Goal: Information Seeking & Learning: Compare options

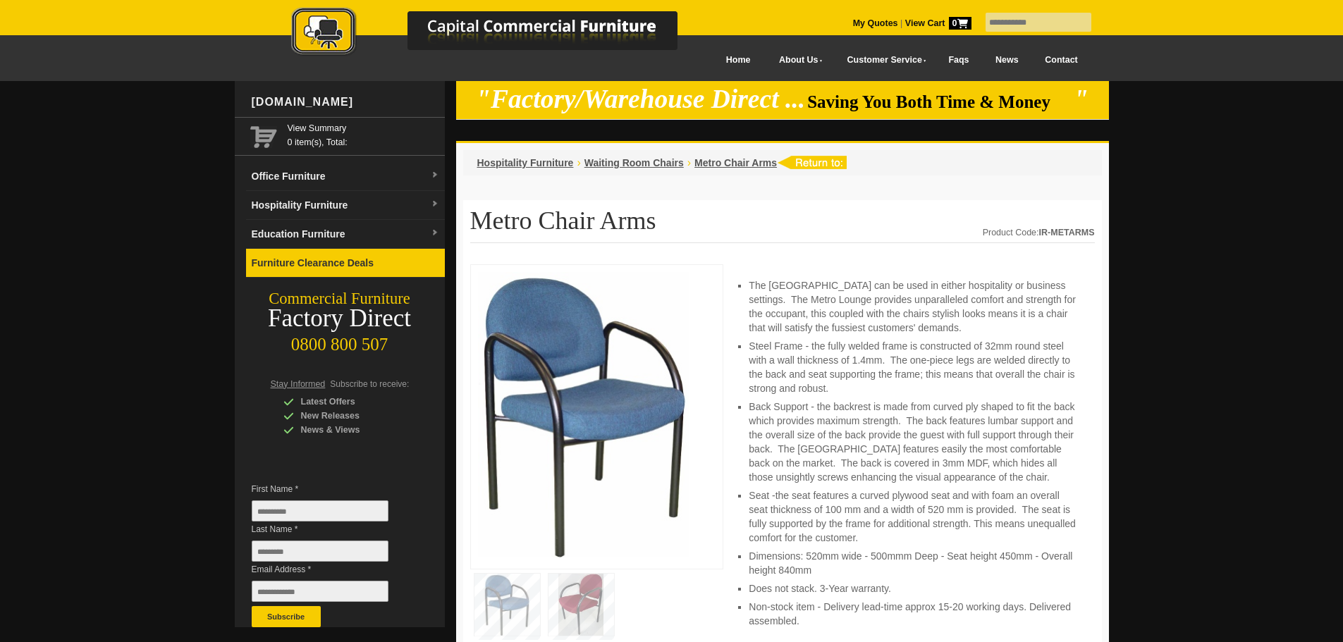
click at [350, 267] on link "Furniture Clearance Deals" at bounding box center [345, 263] width 199 height 29
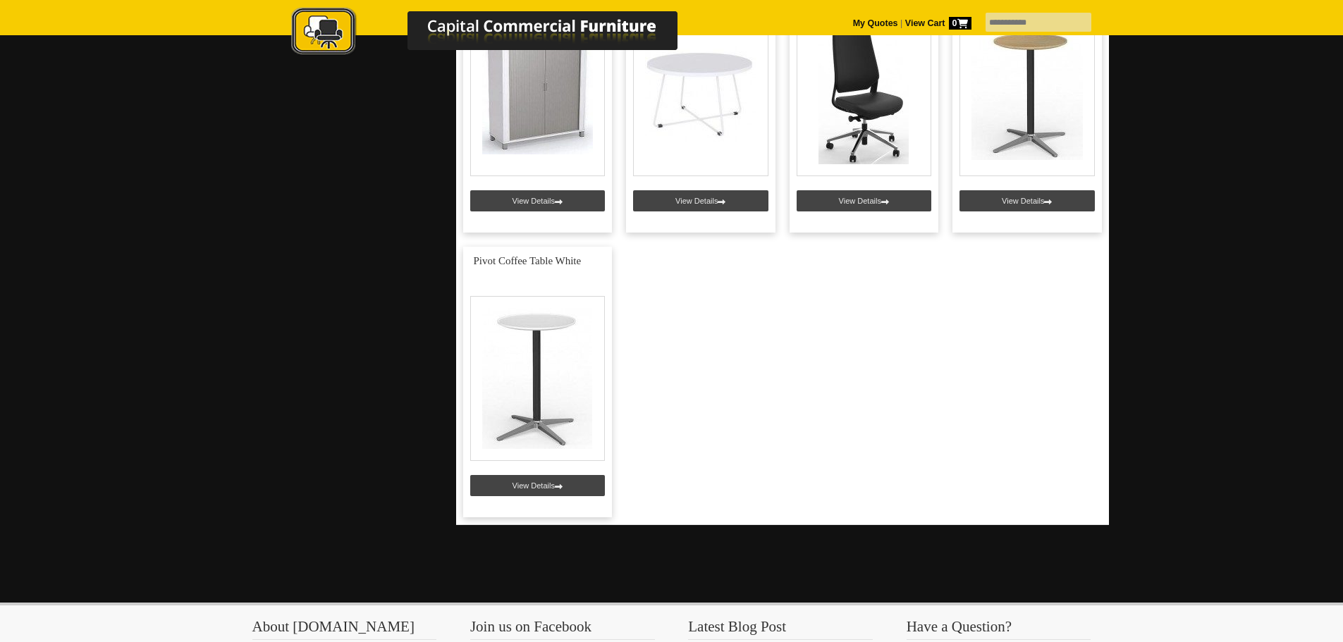
scroll to position [705, 0]
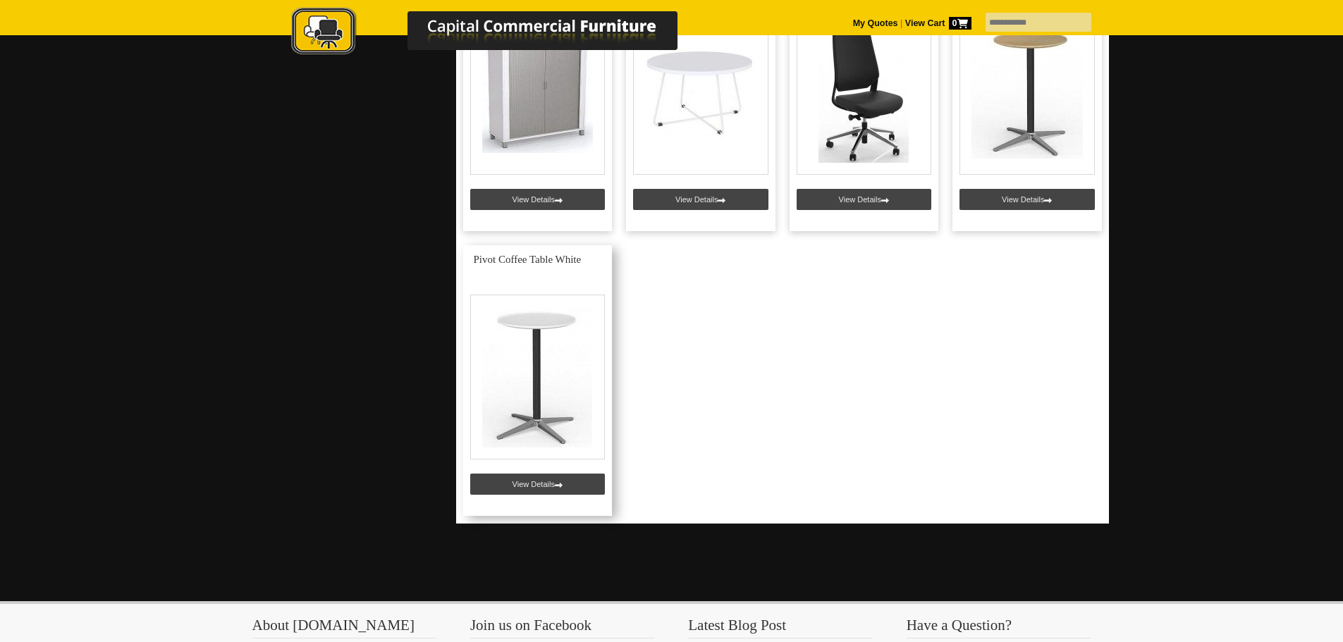
click at [534, 484] on link at bounding box center [537, 380] width 149 height 271
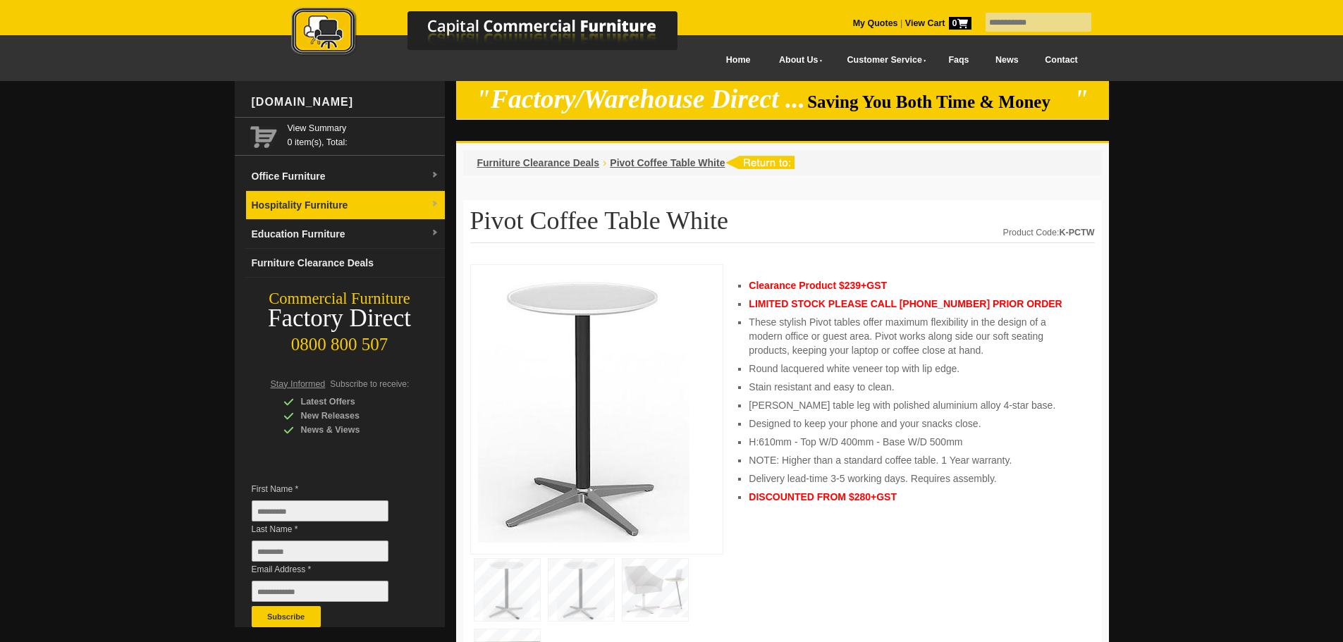
click at [336, 208] on link "Hospitality Furniture" at bounding box center [345, 205] width 199 height 29
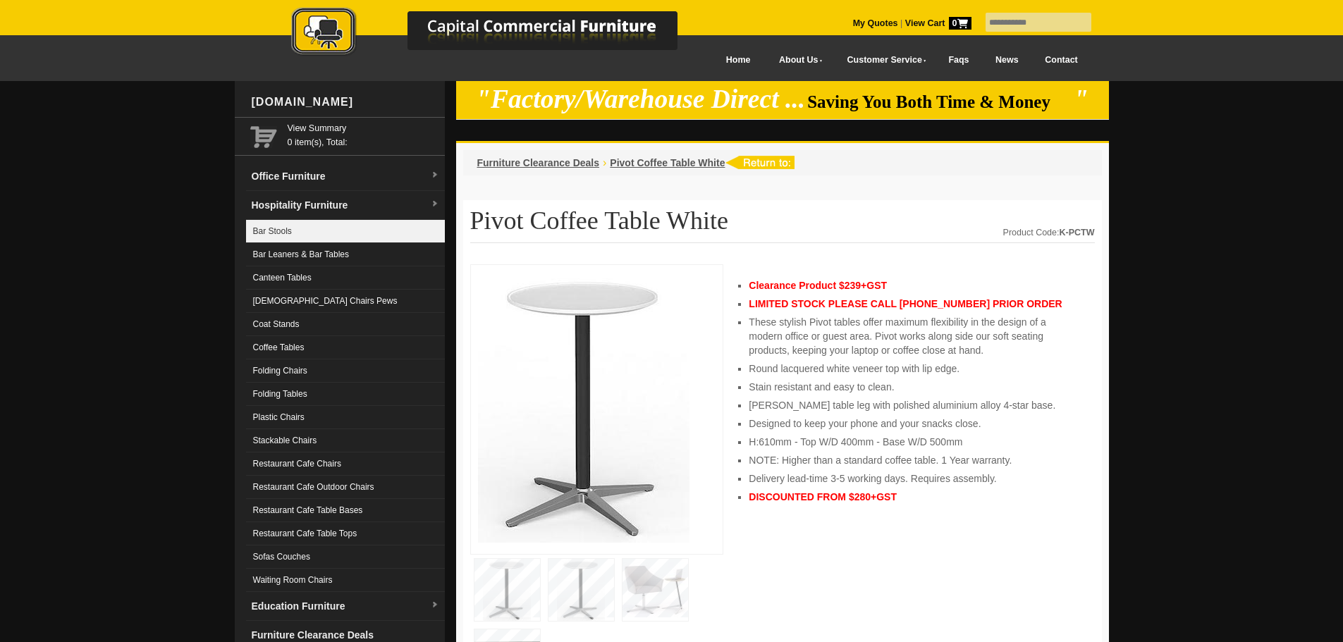
click at [282, 228] on link "Bar Stools" at bounding box center [345, 231] width 199 height 23
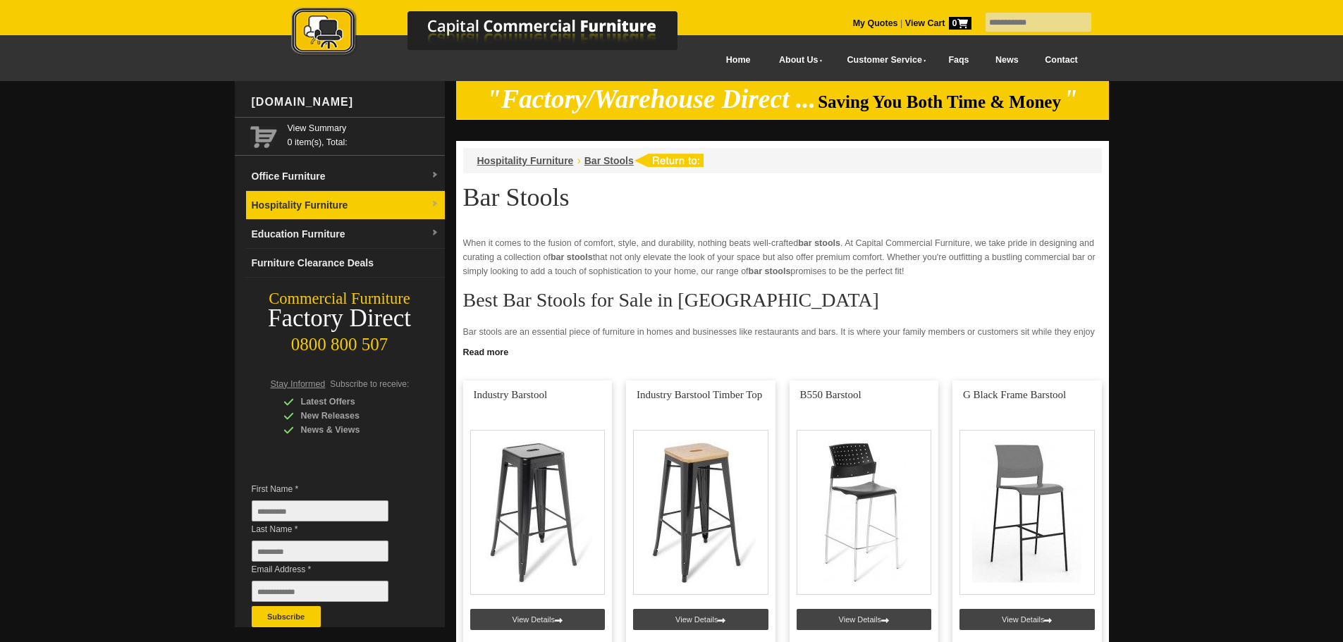
click at [432, 204] on img at bounding box center [435, 204] width 8 height 8
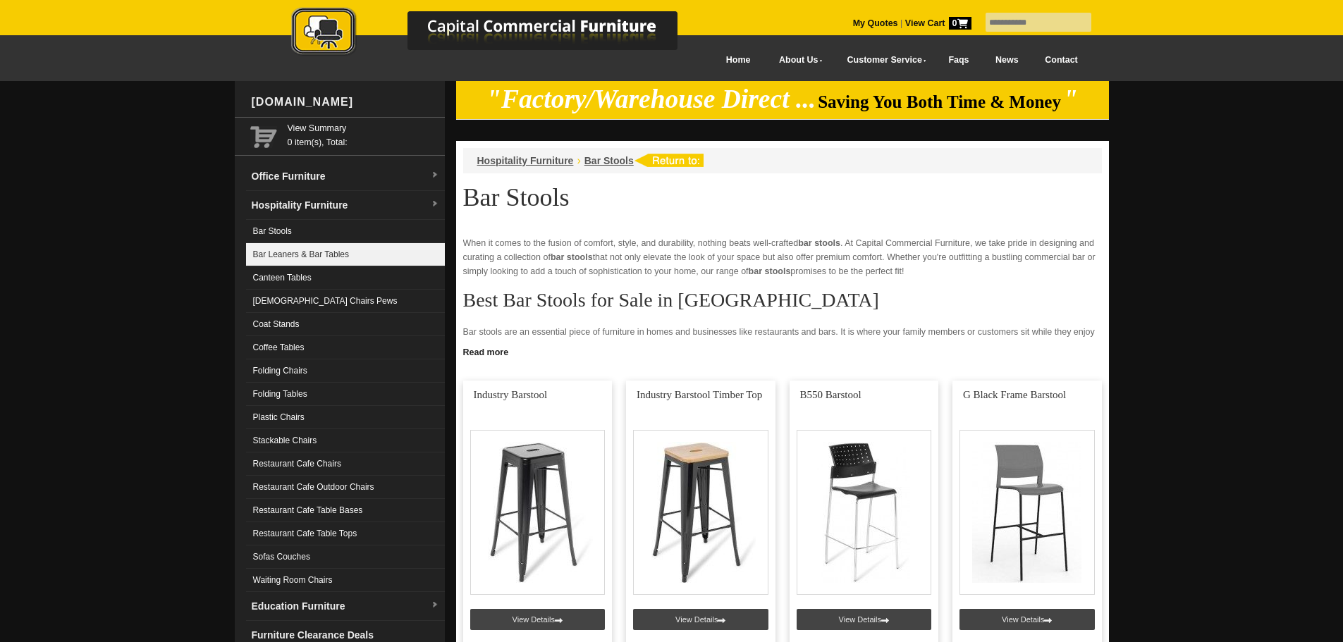
click at [326, 254] on link "Bar Leaners & Bar Tables" at bounding box center [345, 254] width 199 height 23
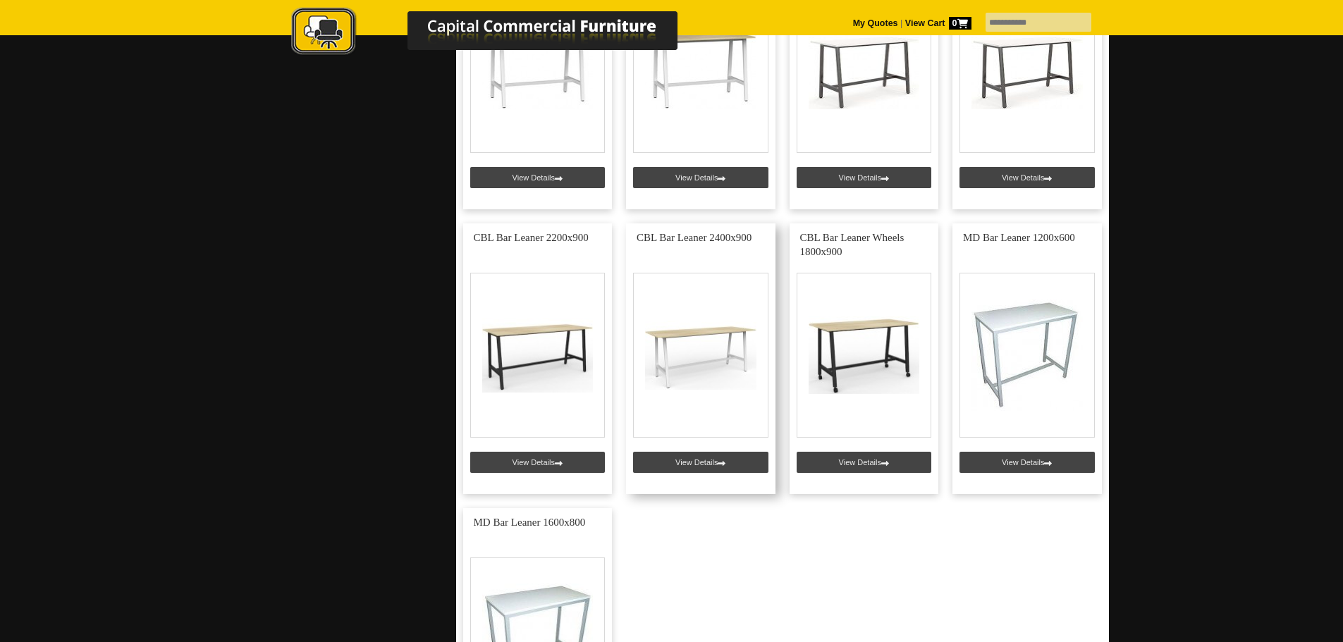
scroll to position [987, 0]
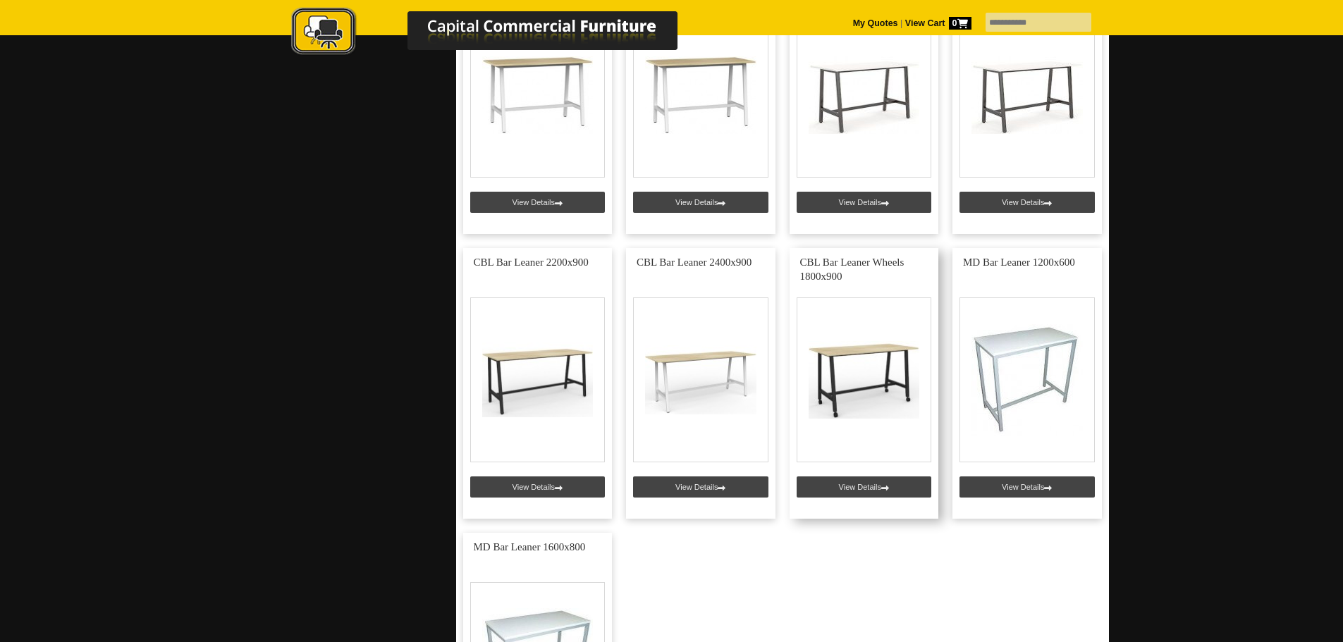
click at [863, 486] on link at bounding box center [863, 383] width 149 height 271
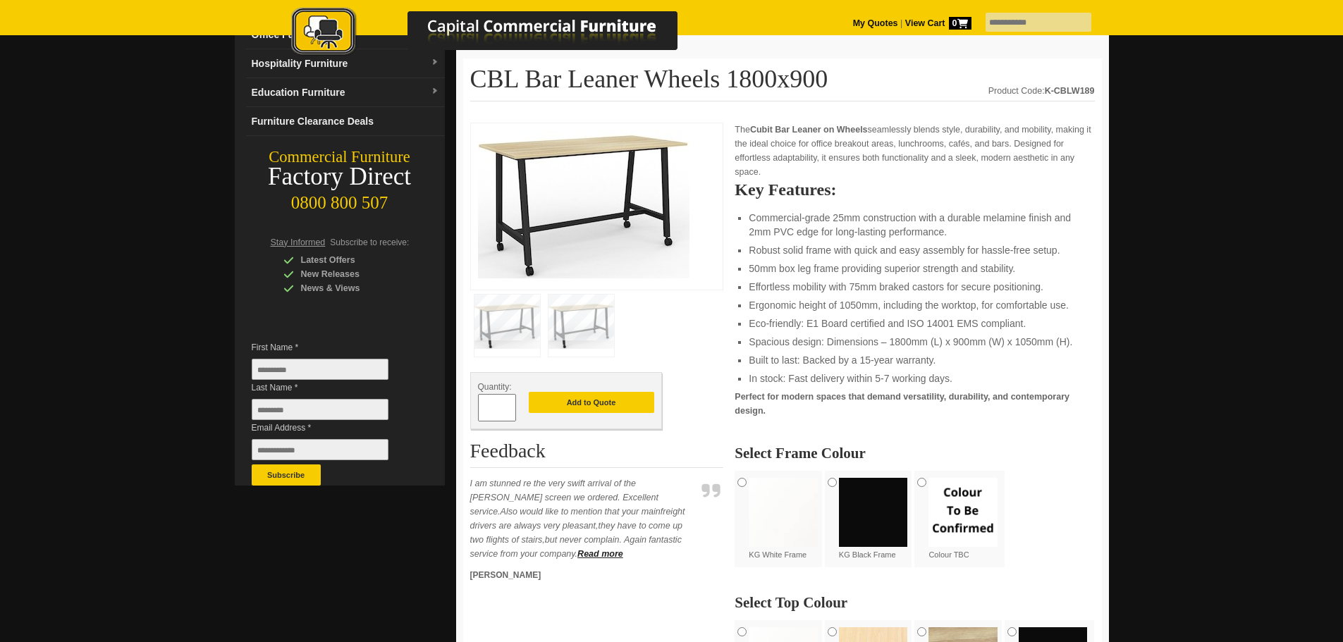
scroll to position [141, 0]
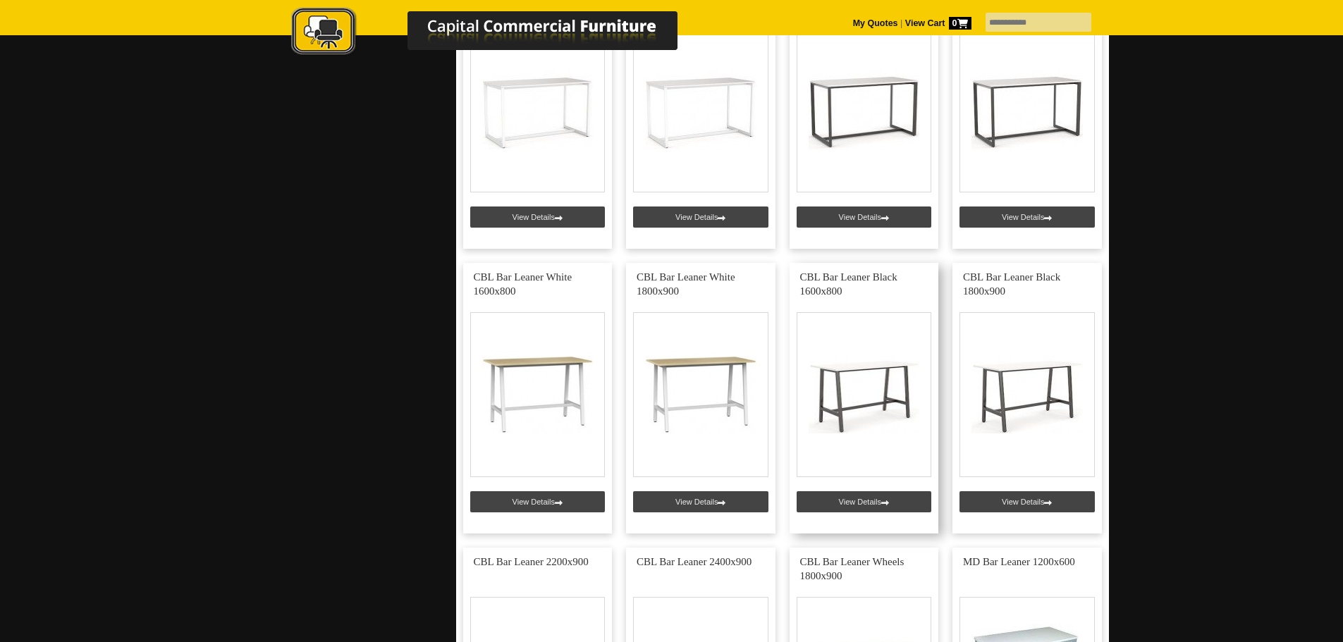
scroll to position [564, 0]
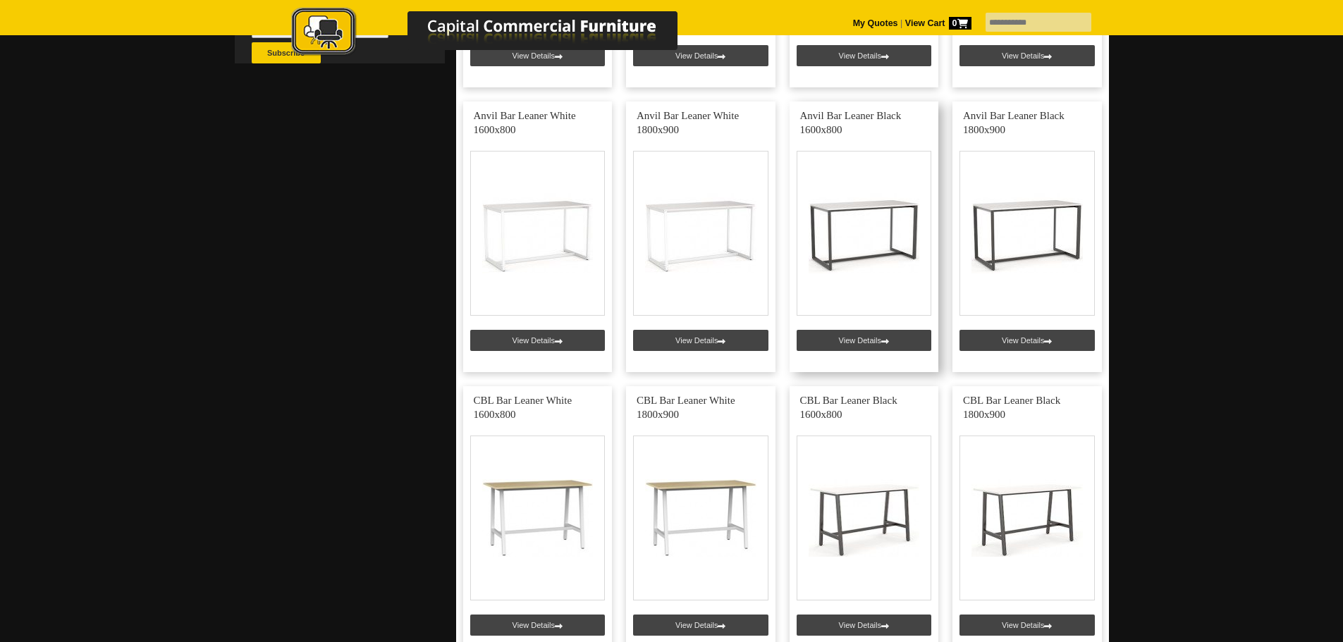
click at [853, 336] on link at bounding box center [863, 237] width 149 height 271
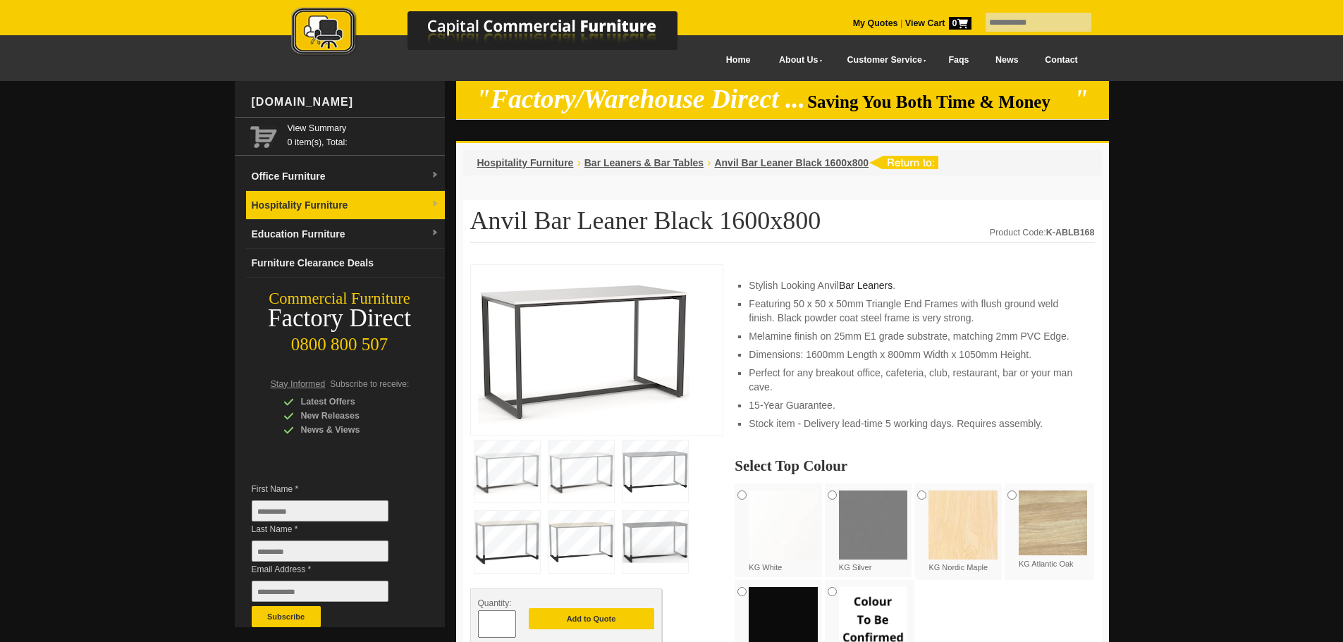
click at [327, 202] on link "Hospitality Furniture" at bounding box center [345, 205] width 199 height 29
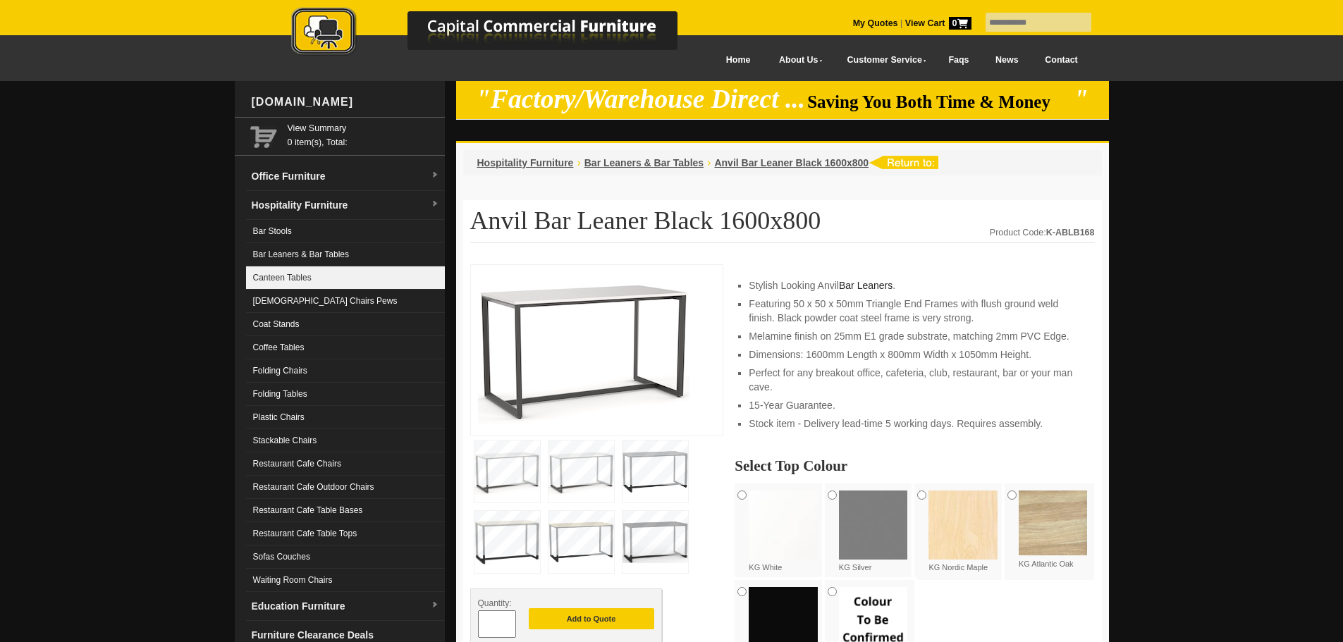
click at [327, 276] on link "Canteen Tables" at bounding box center [345, 277] width 199 height 23
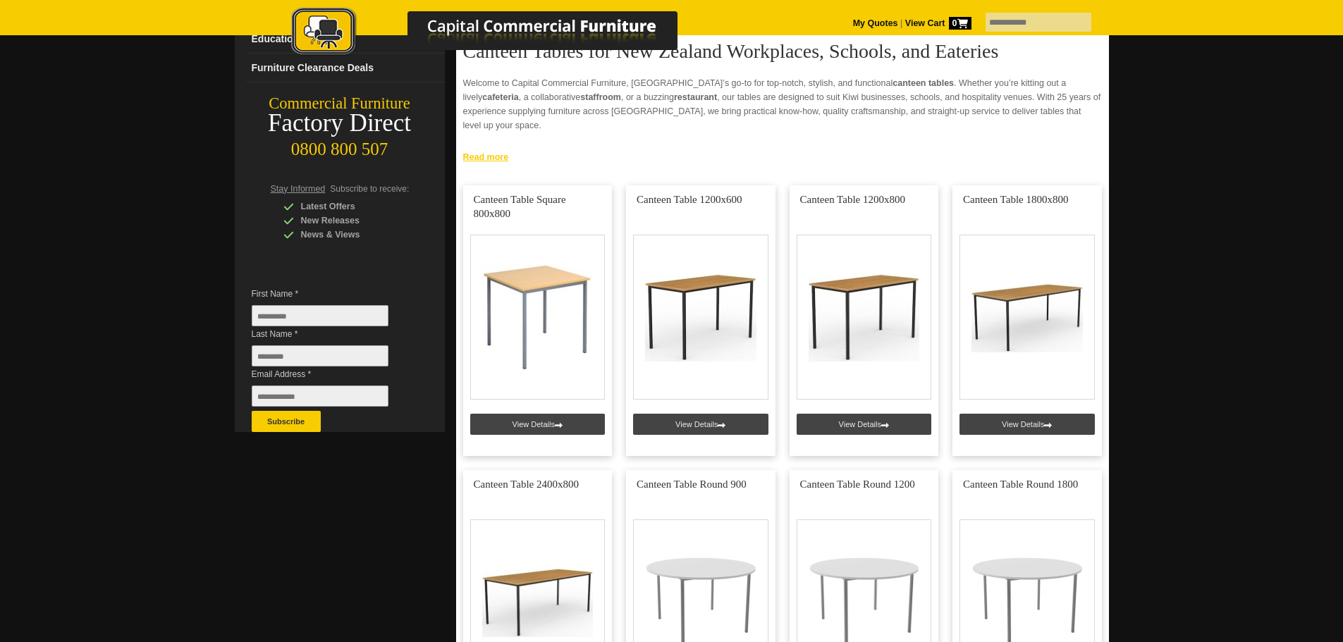
scroll to position [70, 0]
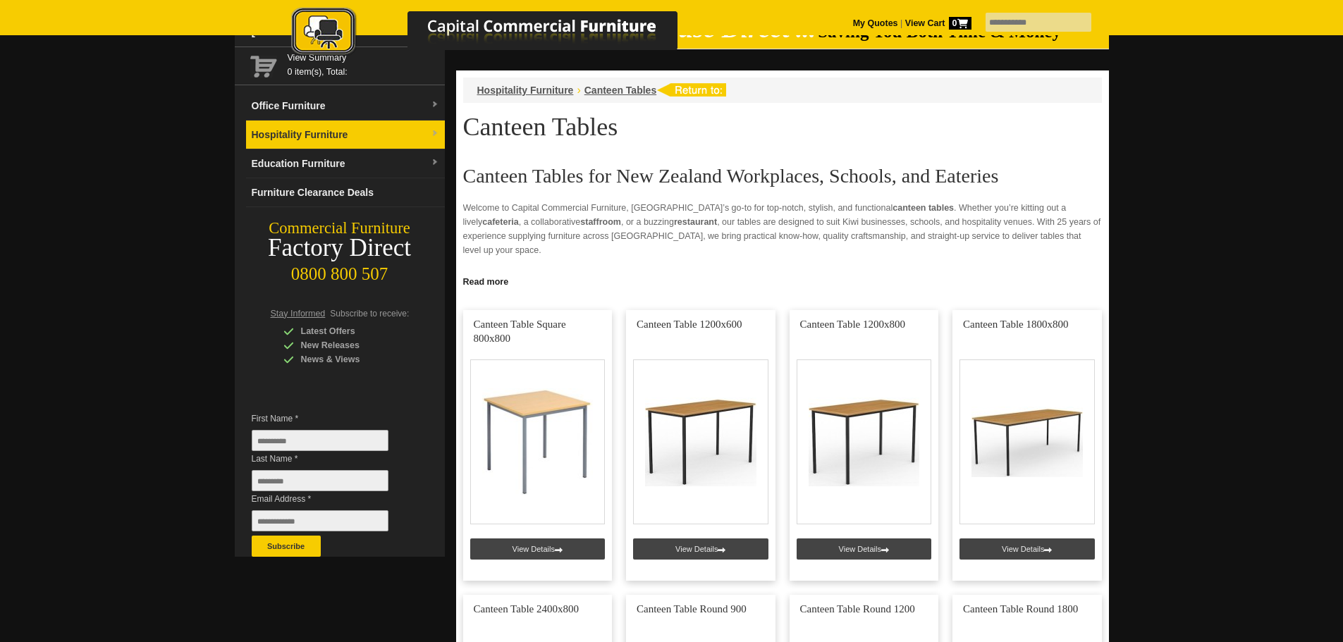
click at [432, 135] on img at bounding box center [435, 134] width 8 height 8
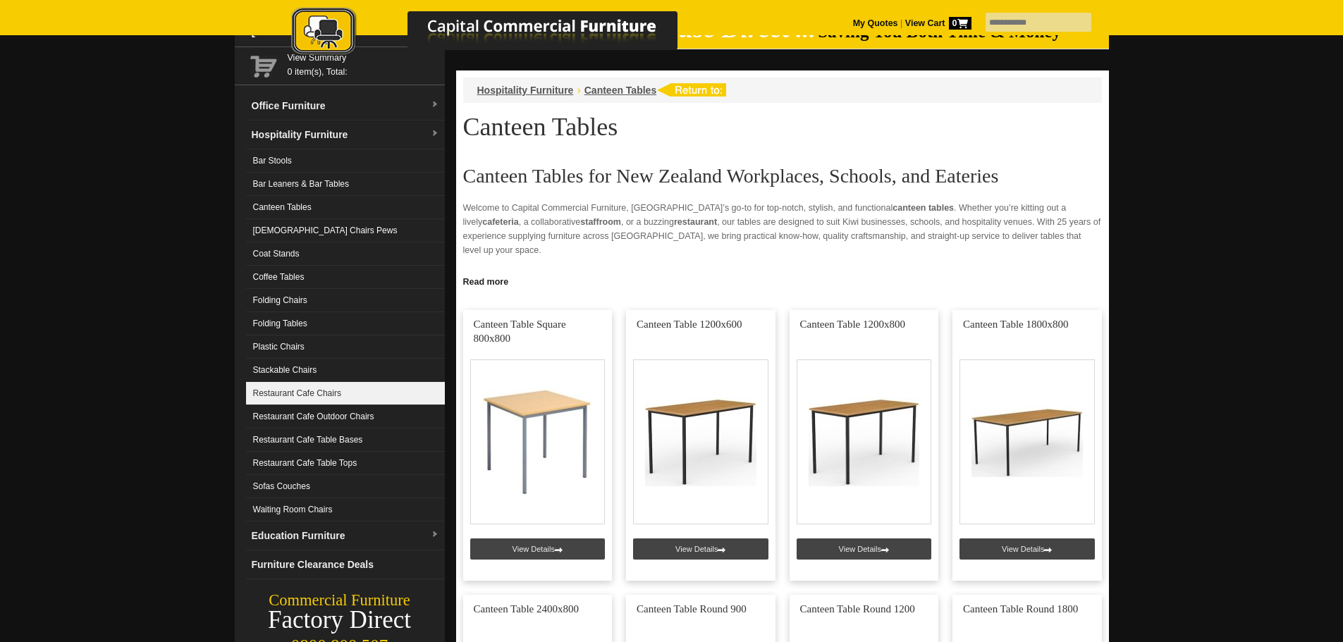
click at [339, 389] on link "Restaurant Cafe Chairs" at bounding box center [345, 393] width 199 height 23
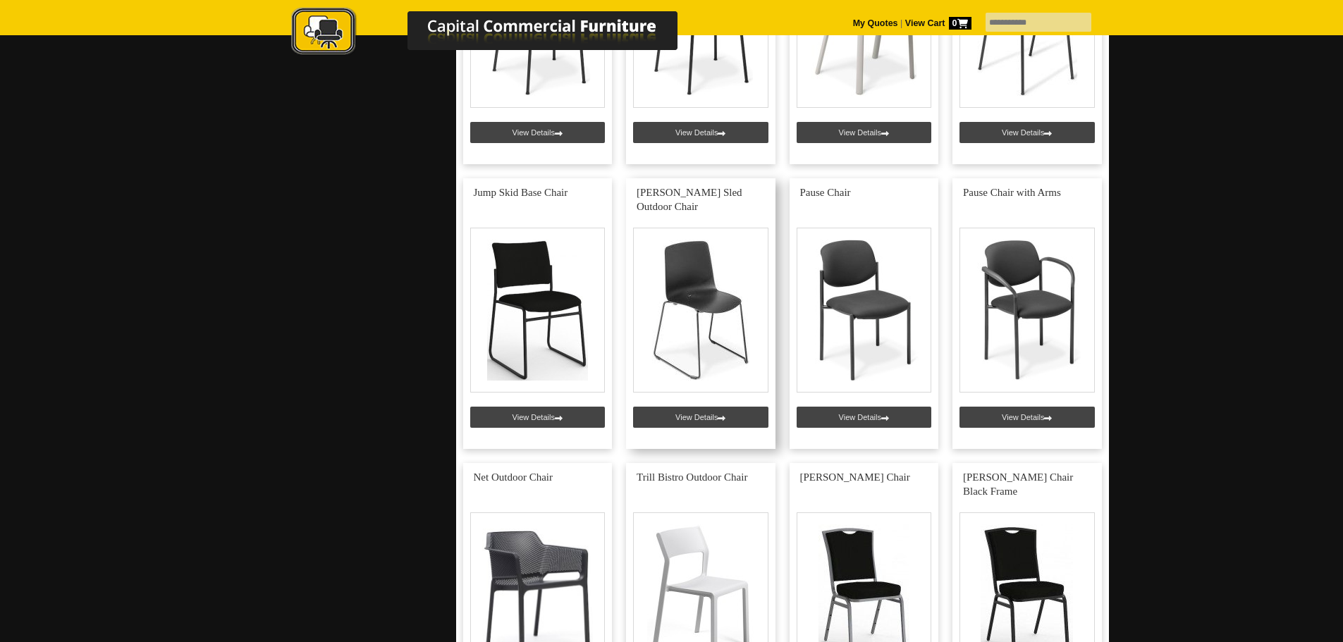
scroll to position [1339, 0]
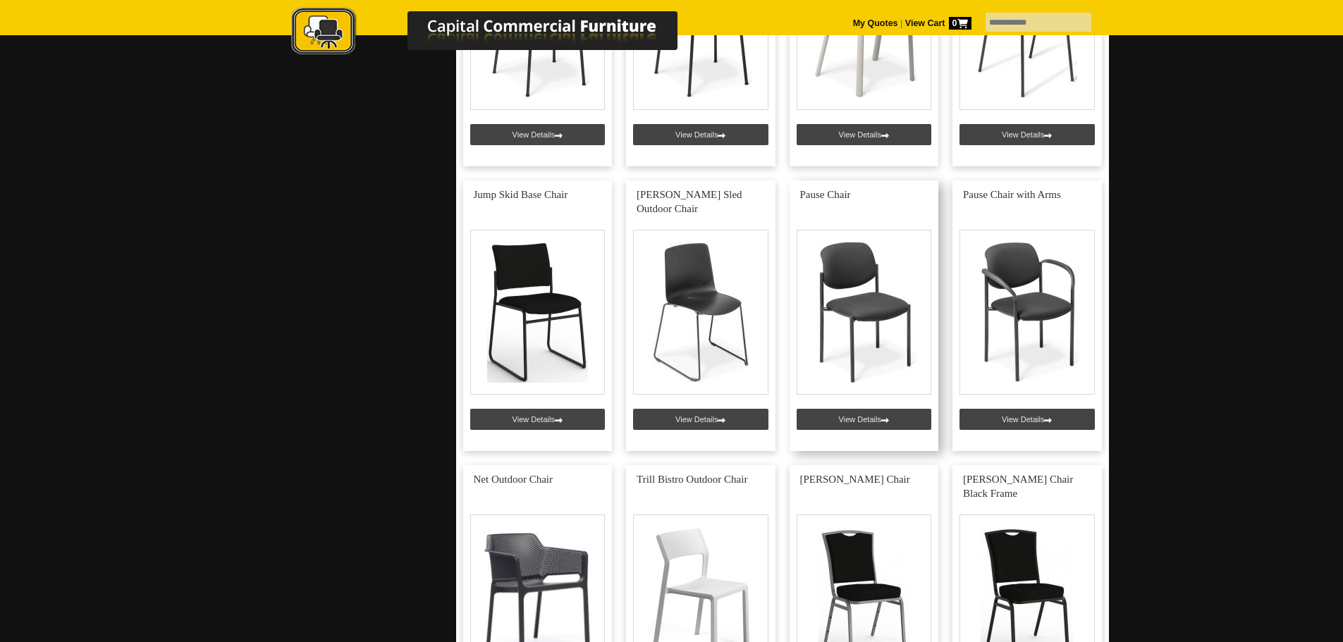
click at [857, 309] on link at bounding box center [863, 315] width 149 height 271
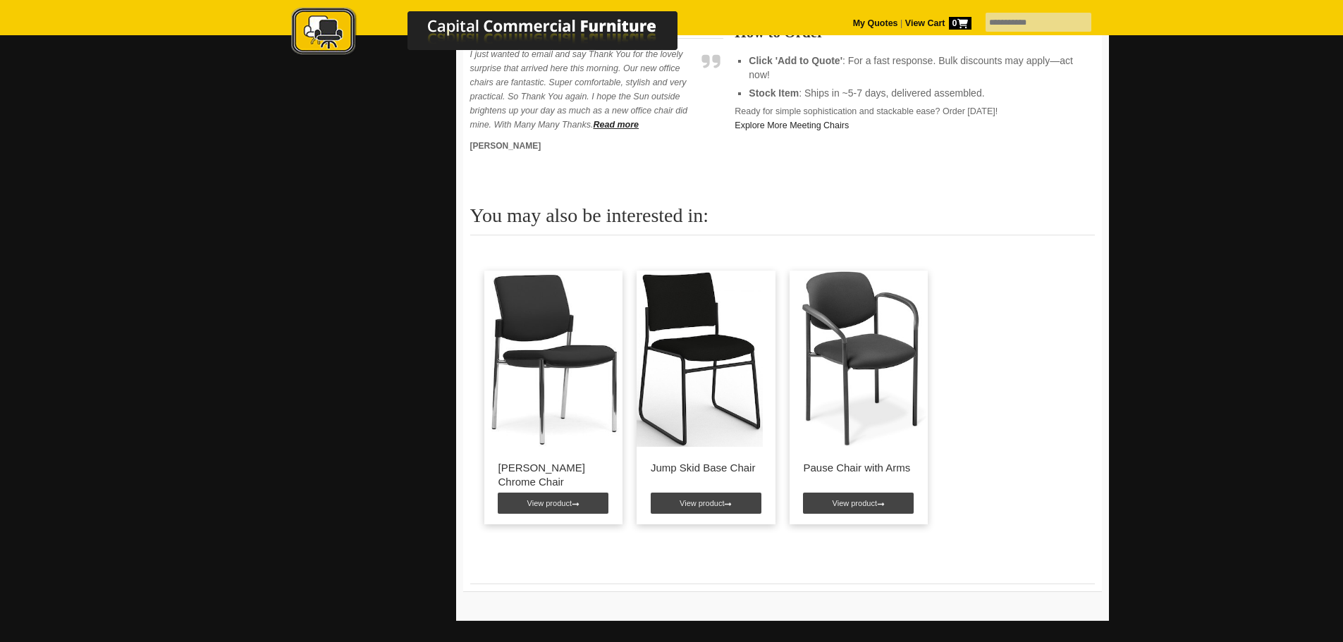
scroll to position [705, 0]
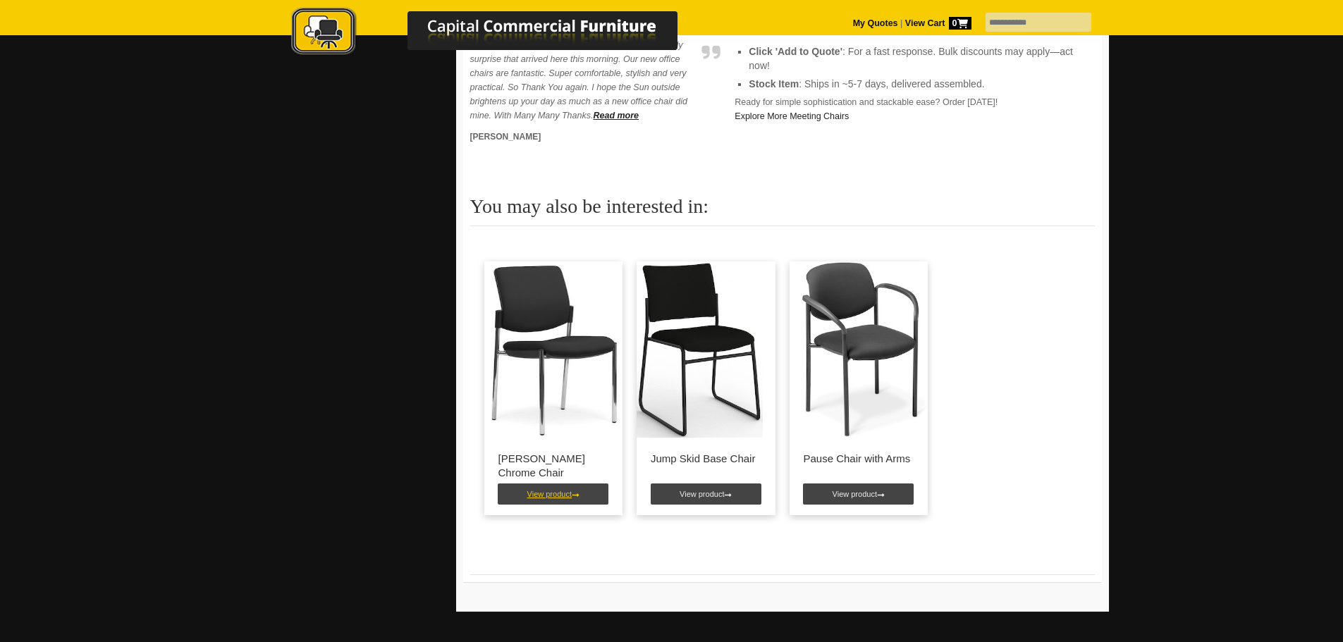
click at [549, 496] on link "View product" at bounding box center [553, 494] width 111 height 21
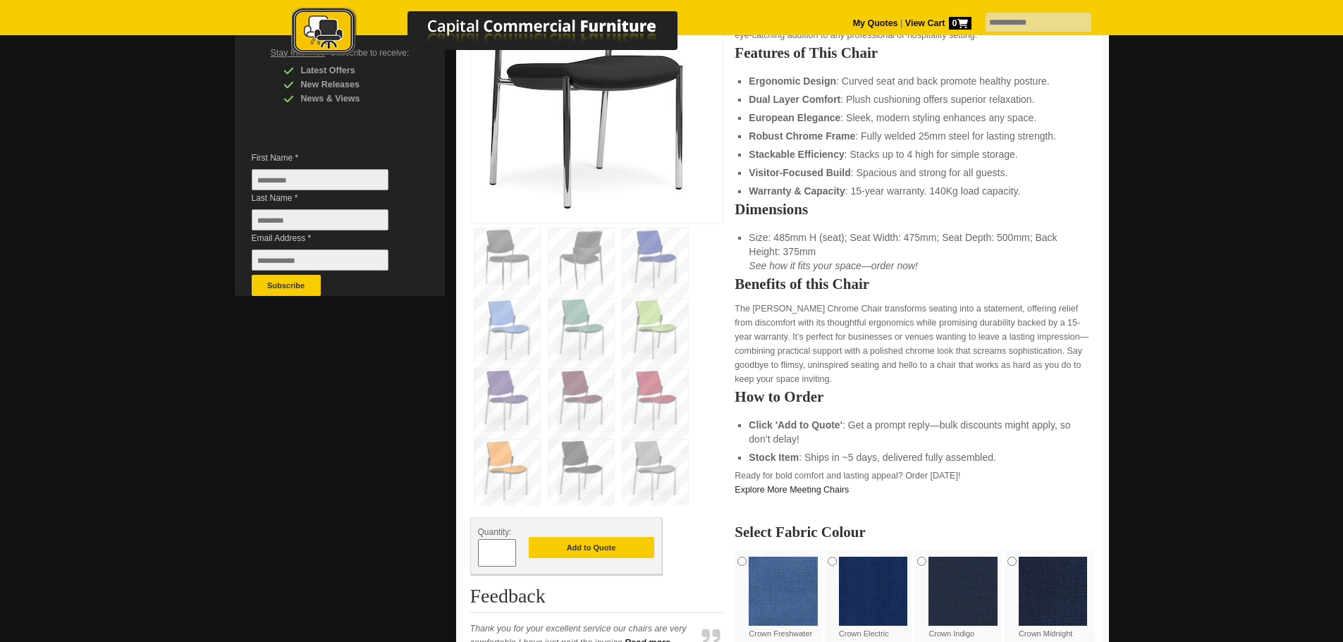
scroll to position [352, 0]
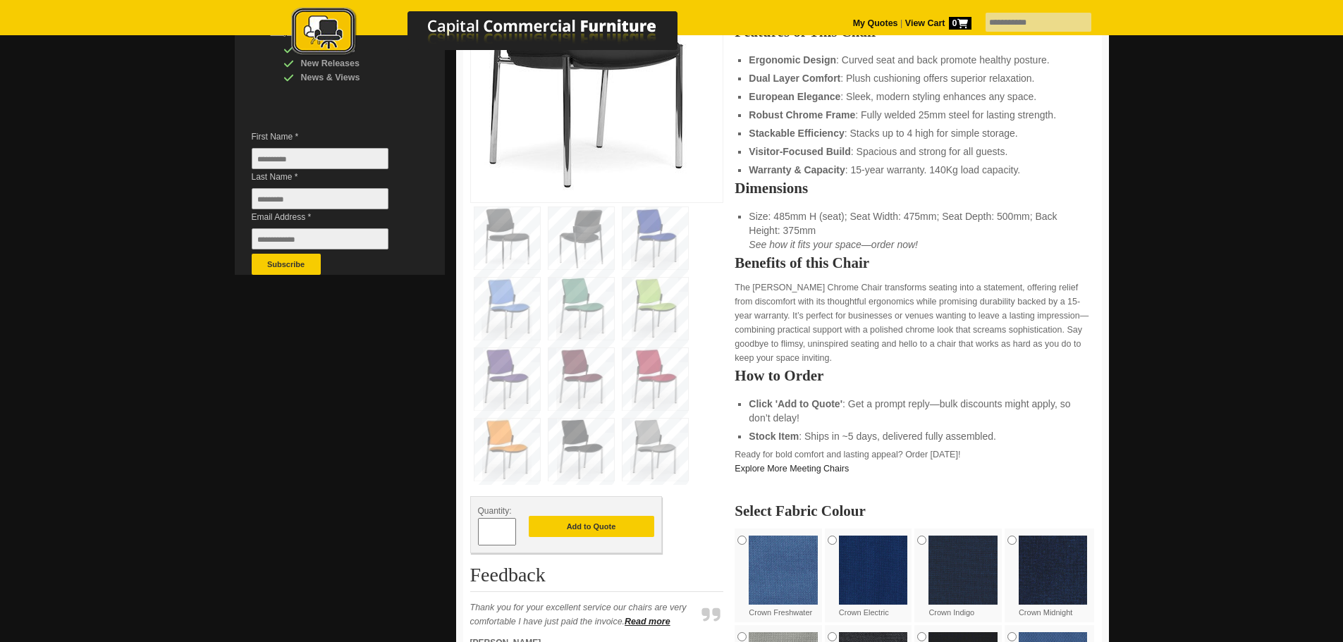
click at [583, 233] on img at bounding box center [581, 238] width 66 height 62
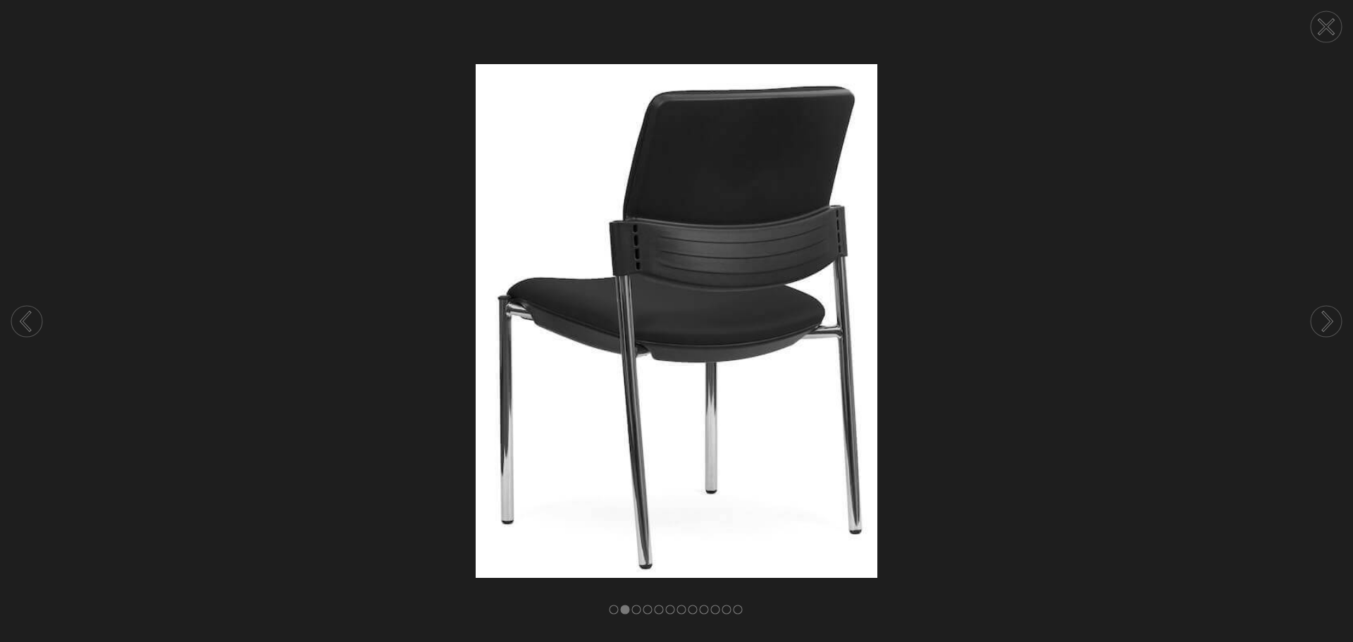
click at [1324, 320] on circle at bounding box center [1326, 321] width 31 height 31
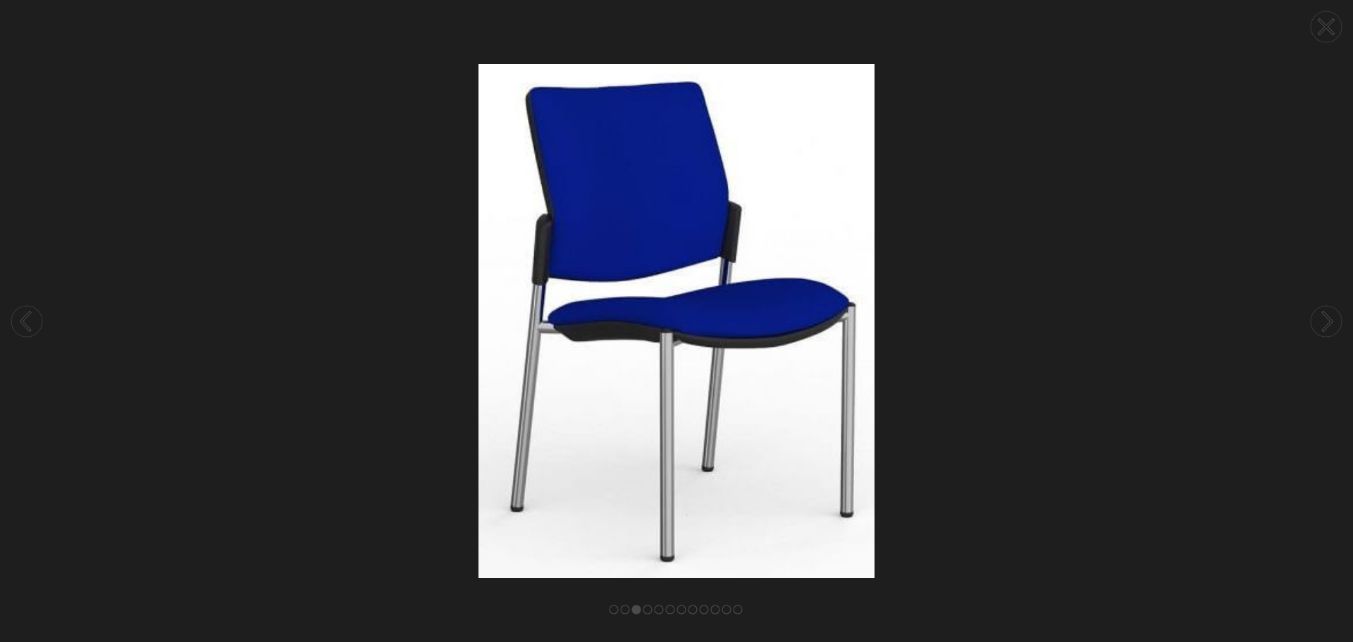
click at [1324, 320] on circle at bounding box center [1326, 321] width 31 height 31
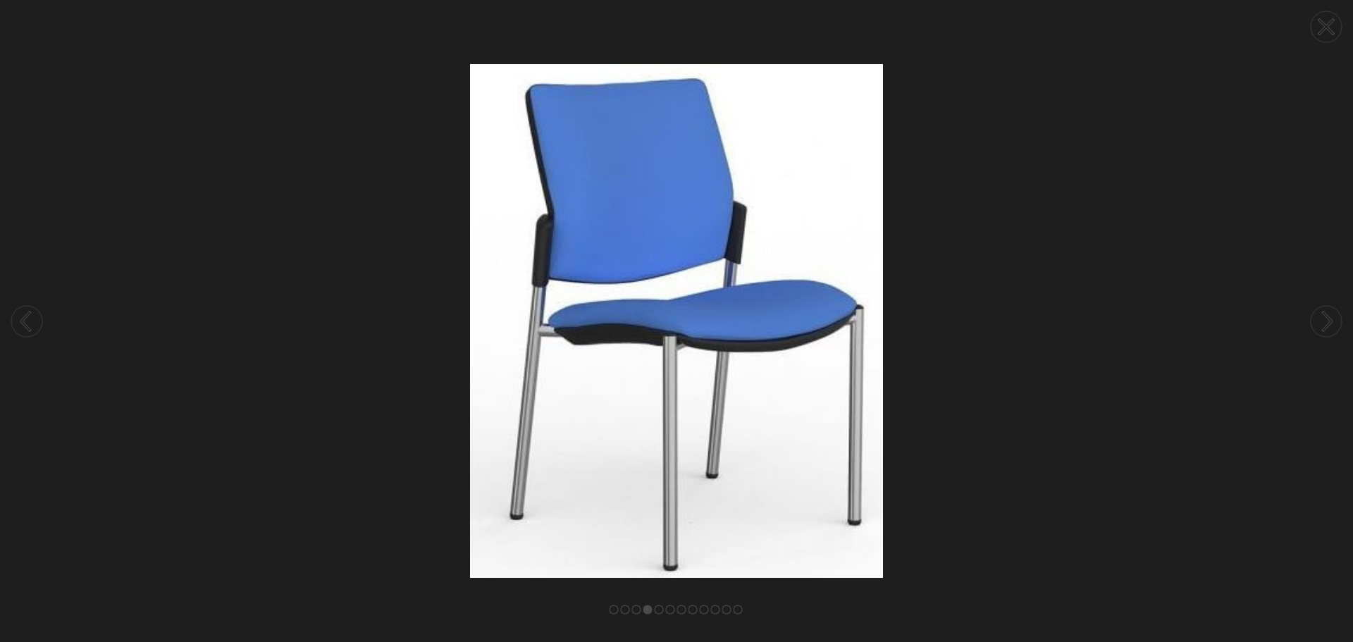
click at [1324, 320] on circle at bounding box center [1326, 321] width 31 height 31
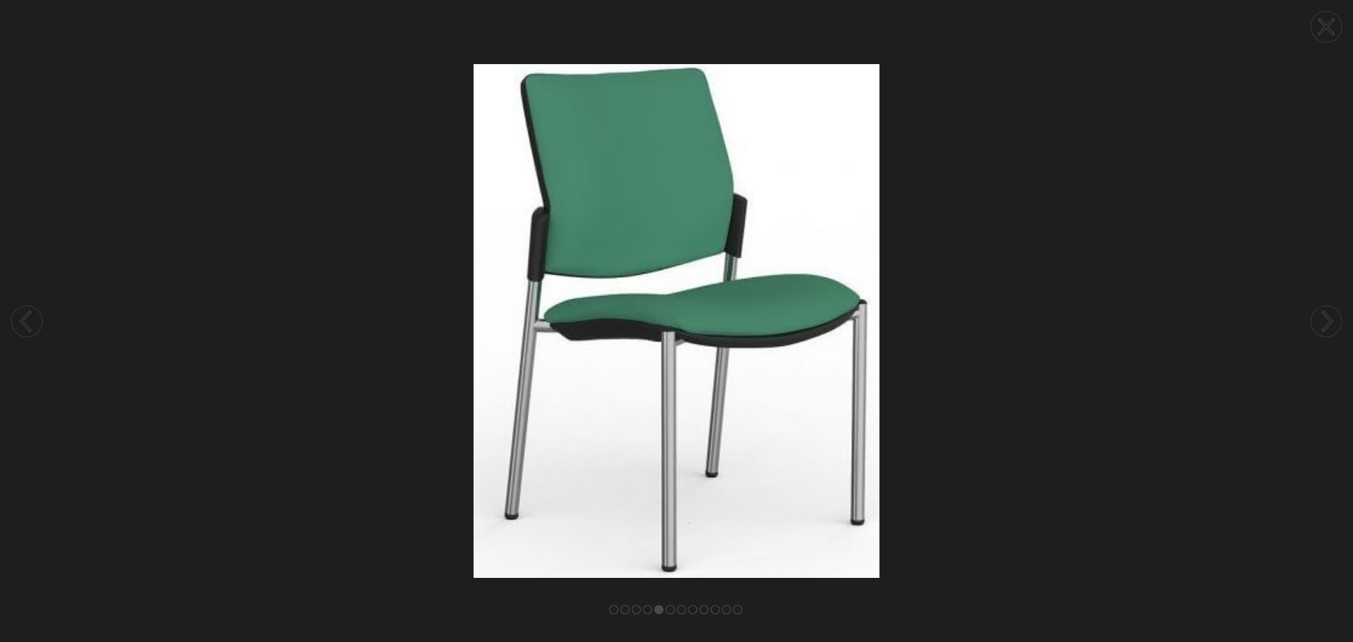
click at [1324, 320] on circle at bounding box center [1326, 321] width 31 height 31
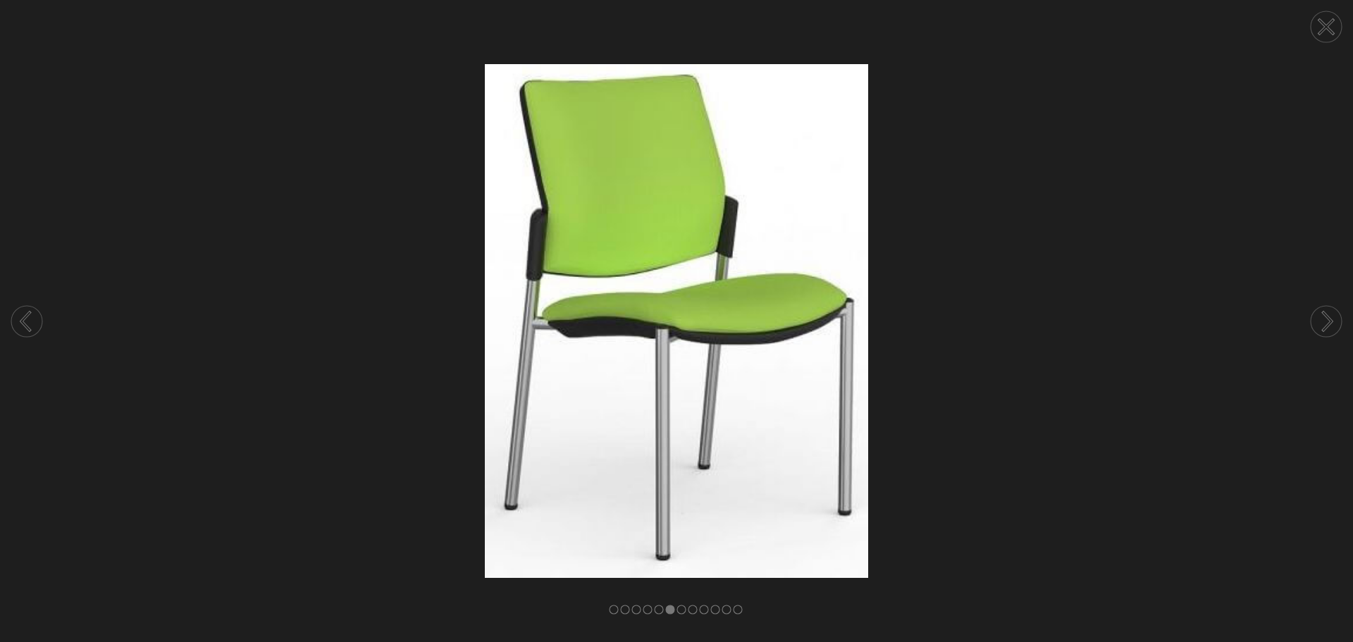
click at [1325, 316] on circle at bounding box center [1326, 321] width 31 height 31
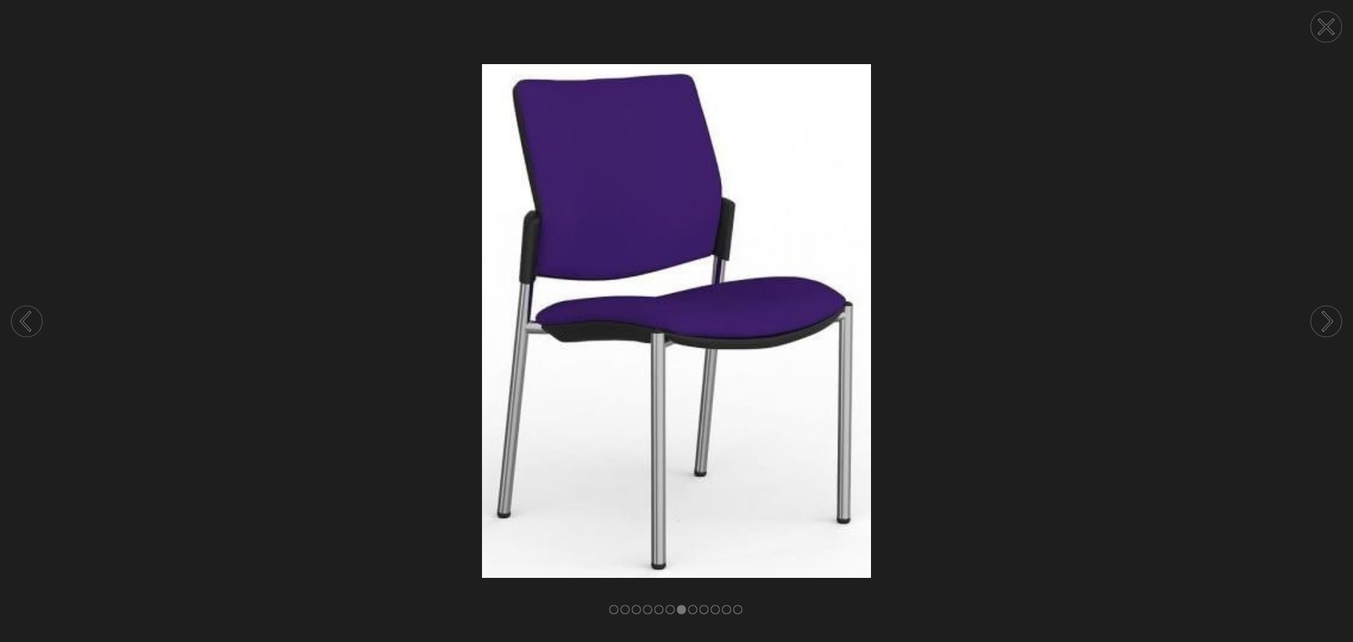
click at [1321, 319] on circle at bounding box center [1326, 321] width 31 height 31
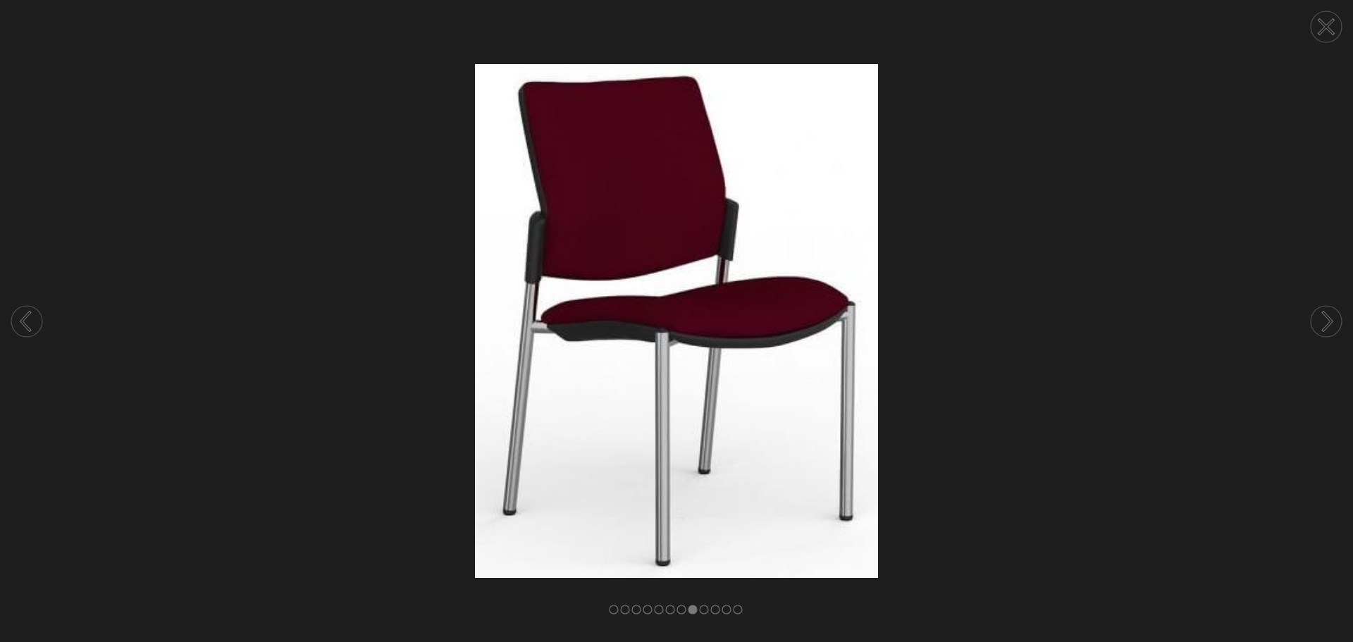
click at [1321, 319] on circle at bounding box center [1326, 321] width 31 height 31
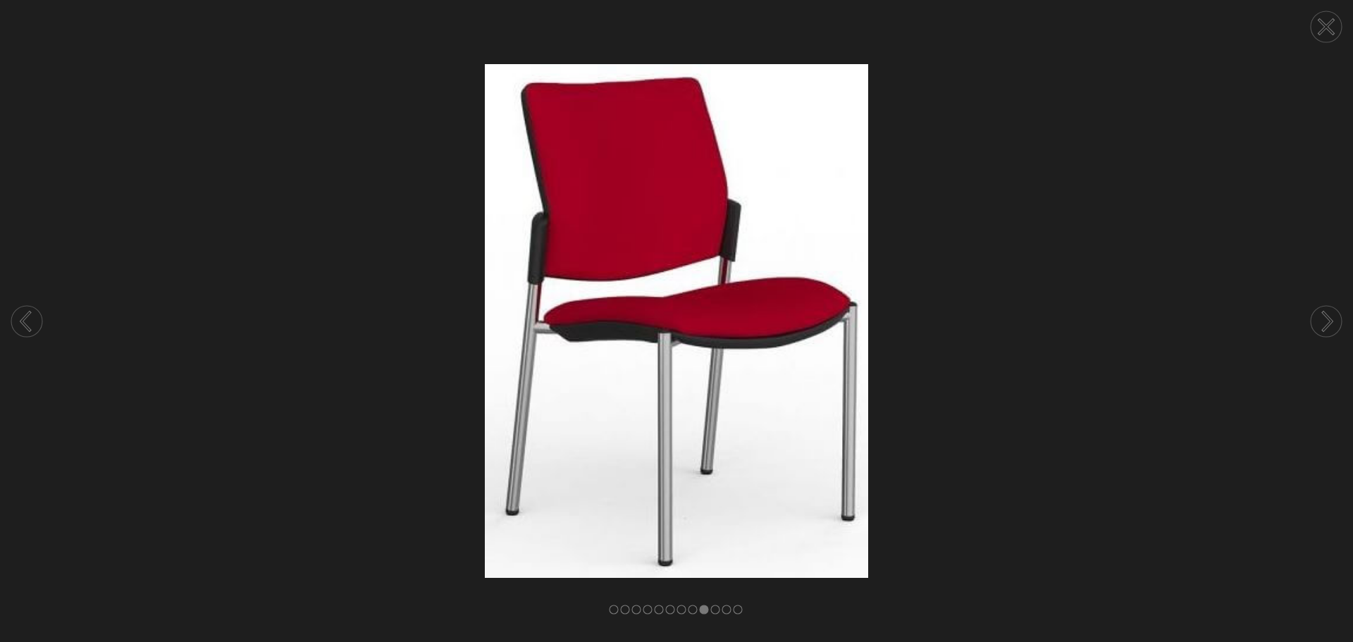
click at [1321, 319] on circle at bounding box center [1326, 321] width 31 height 31
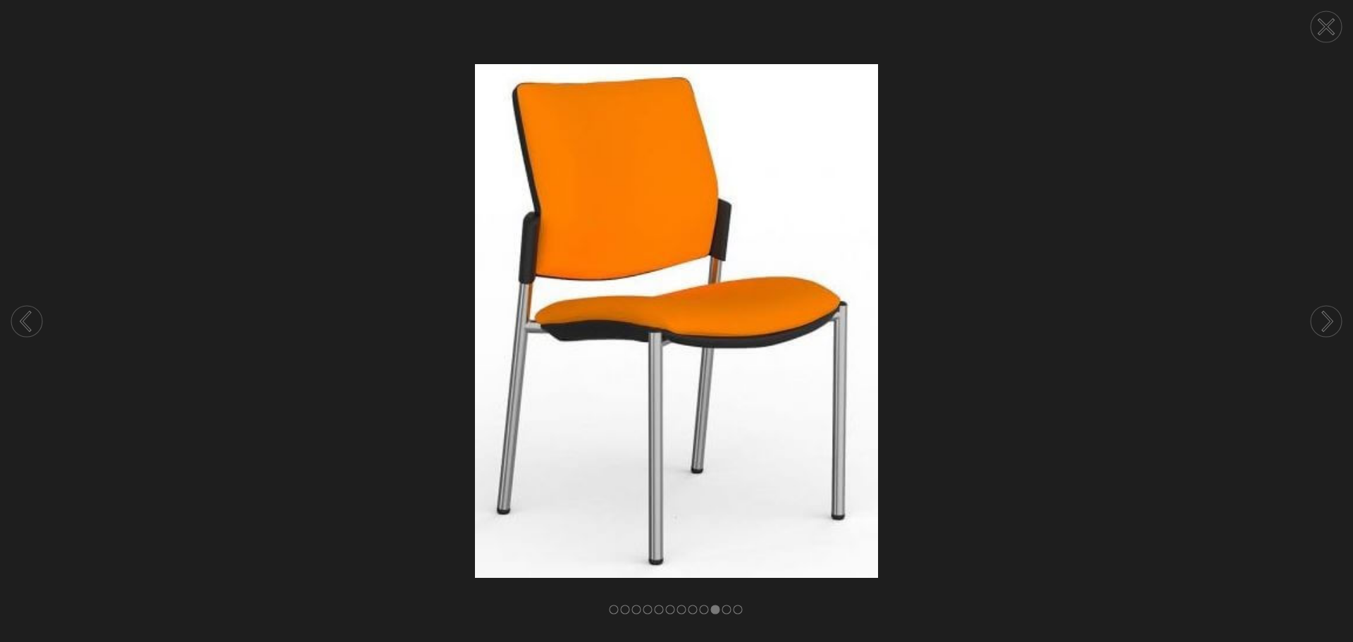
click at [1321, 319] on circle at bounding box center [1326, 321] width 31 height 31
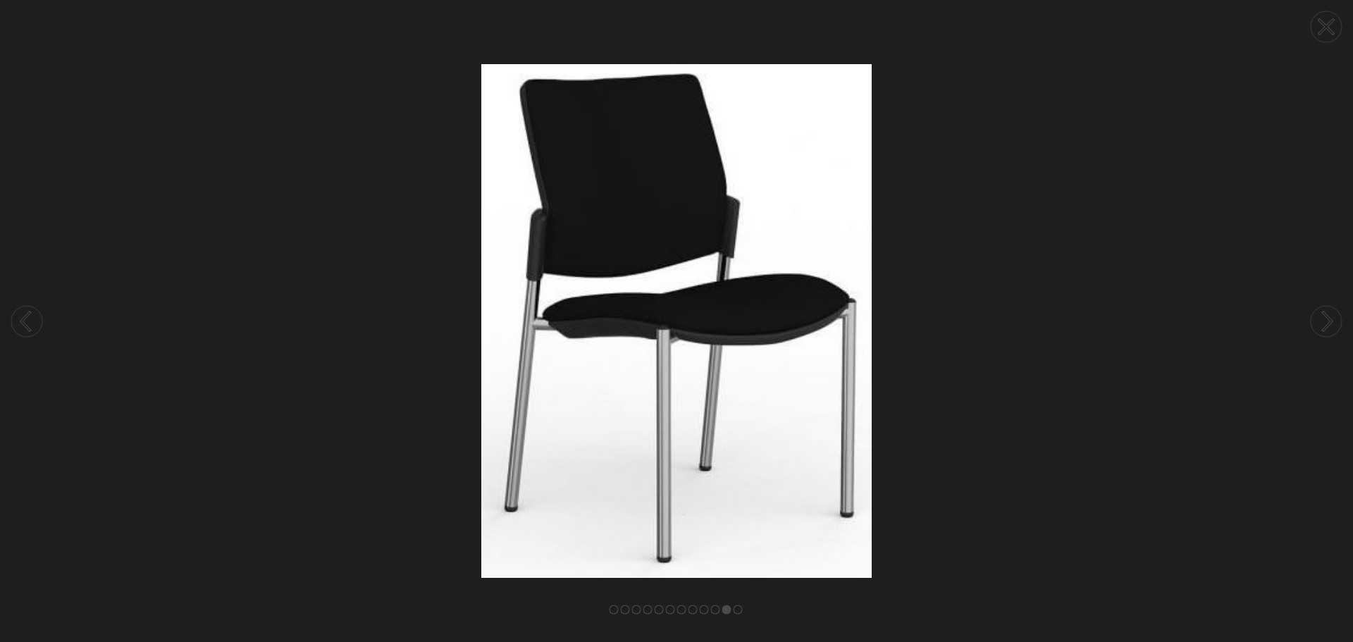
click at [1321, 319] on circle at bounding box center [1326, 321] width 31 height 31
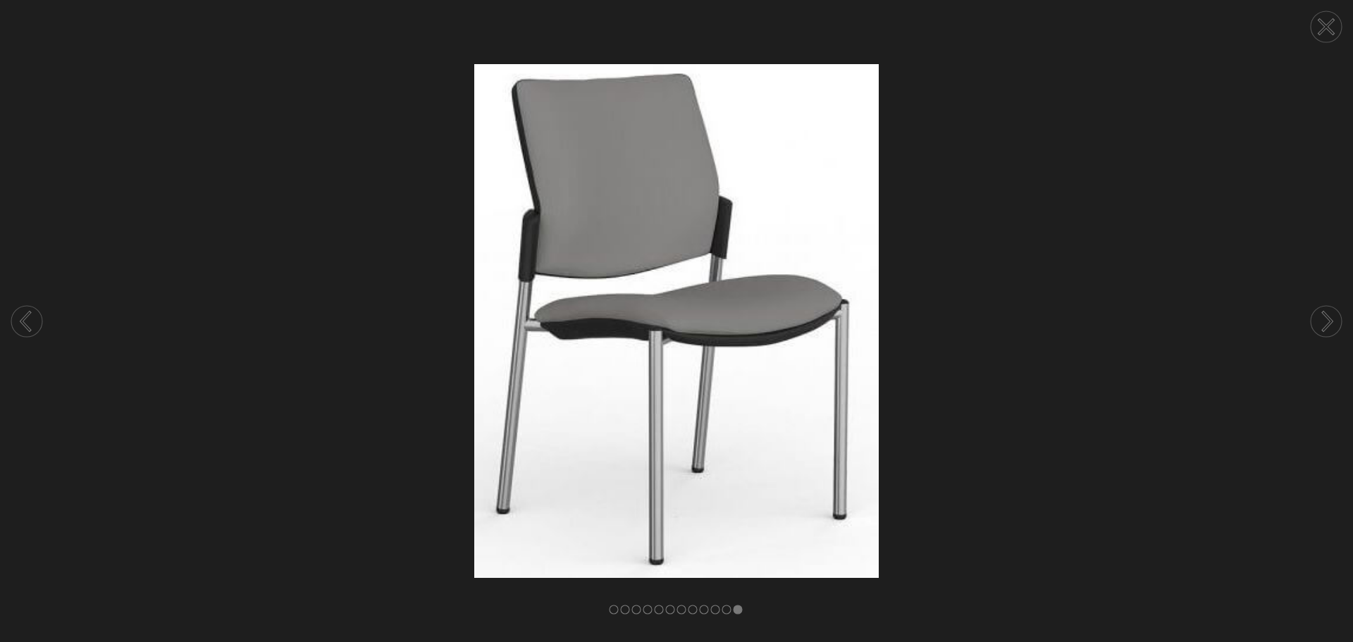
click at [1321, 319] on circle at bounding box center [1326, 321] width 31 height 31
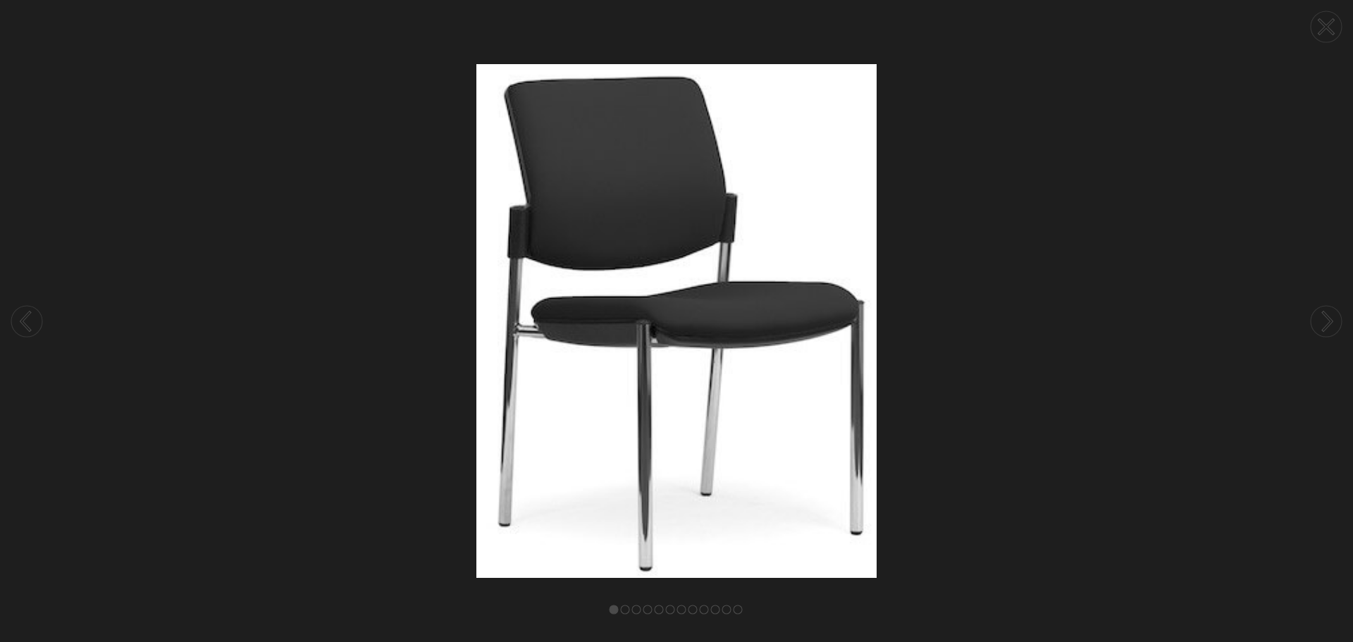
click at [1321, 319] on circle at bounding box center [1326, 321] width 31 height 31
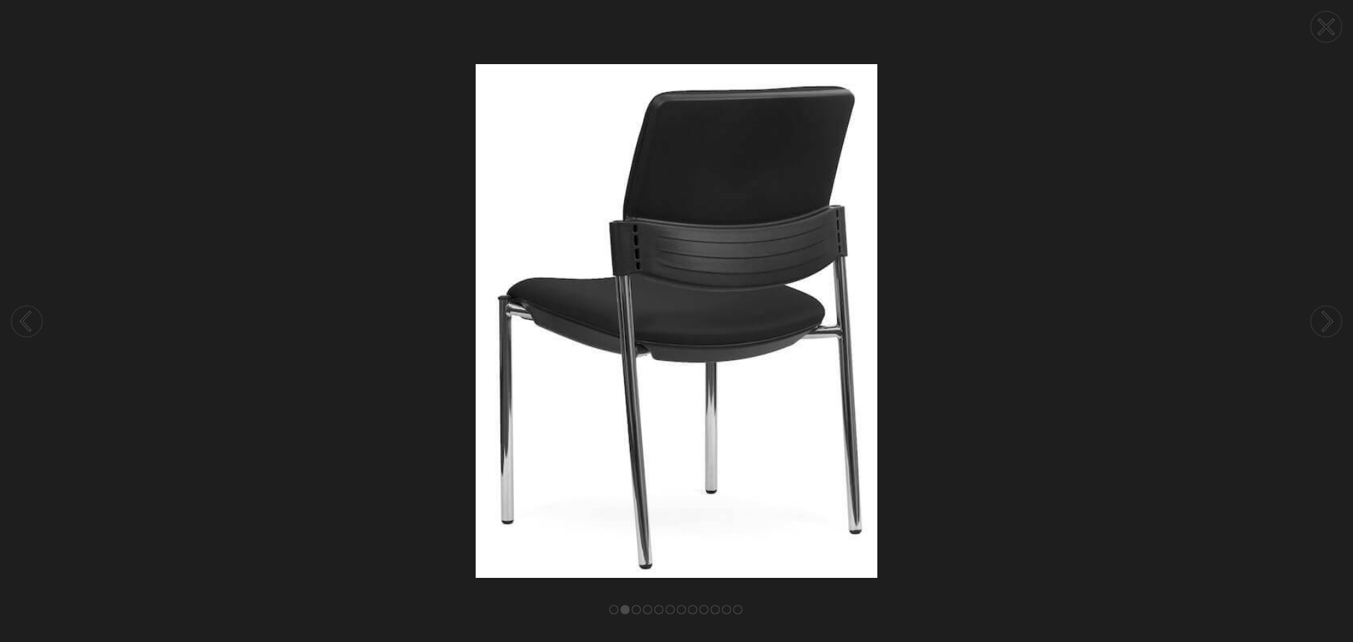
click at [1321, 319] on circle at bounding box center [1326, 321] width 31 height 31
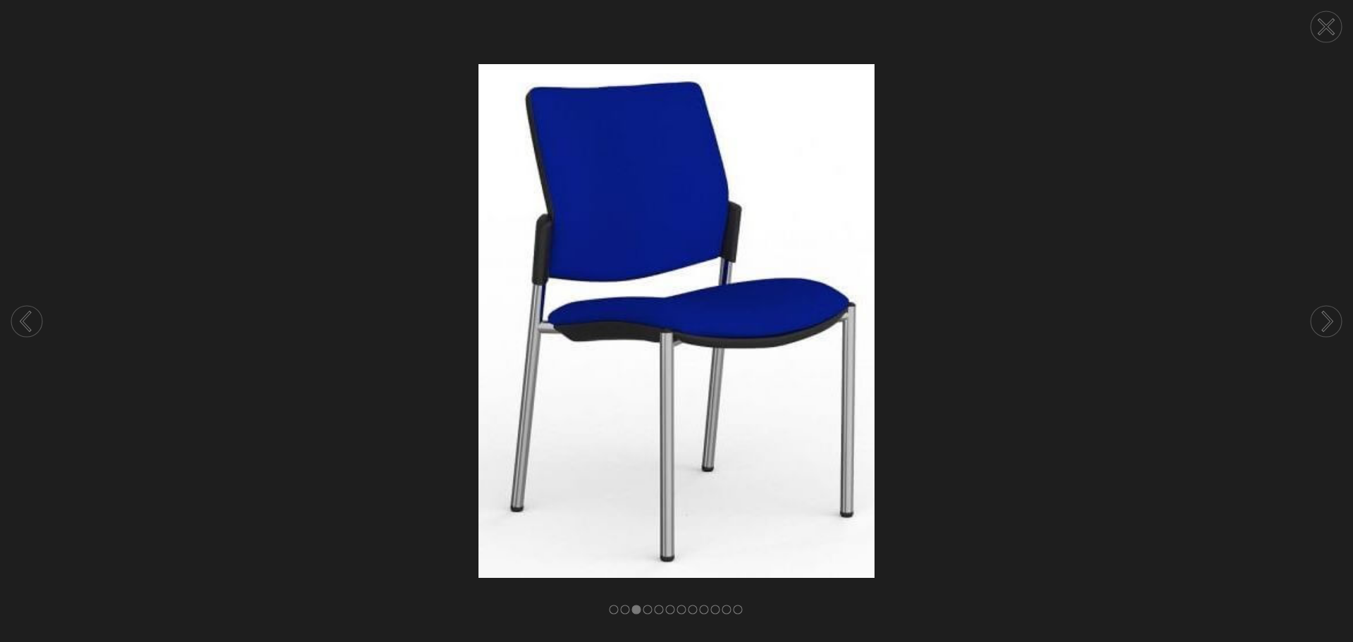
click at [1321, 319] on circle at bounding box center [1326, 321] width 31 height 31
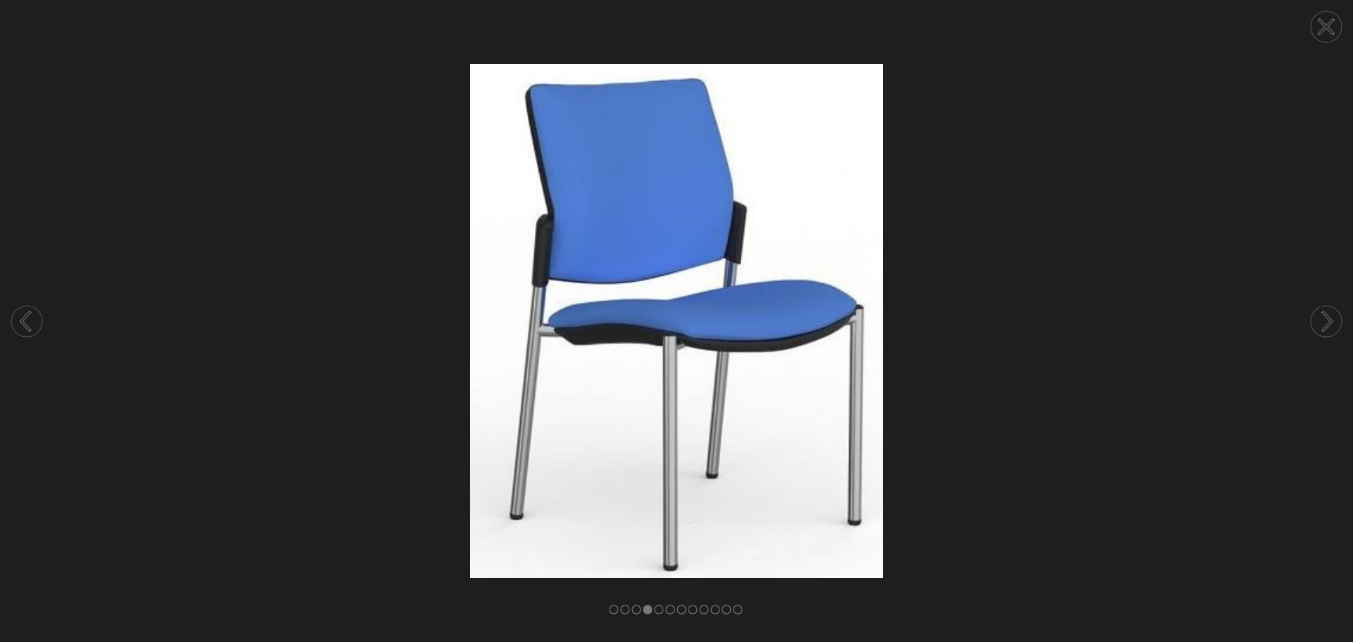
click at [1326, 27] on icon at bounding box center [1327, 27] width 14 height 14
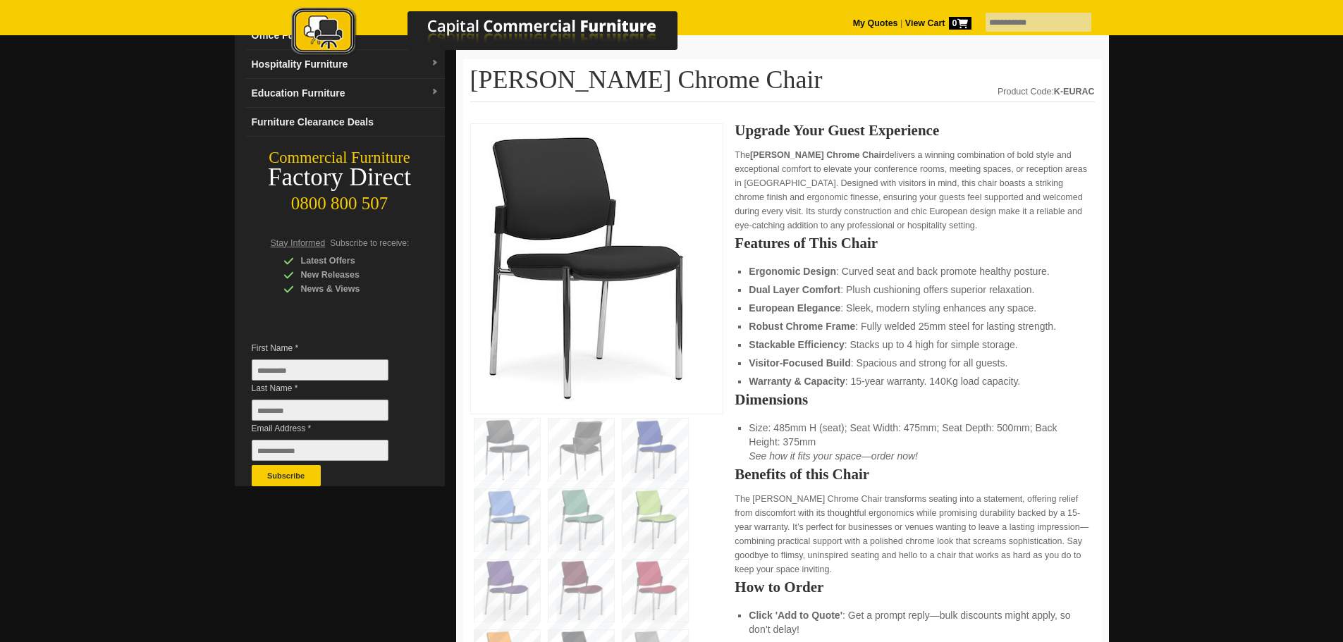
scroll to position [0, 0]
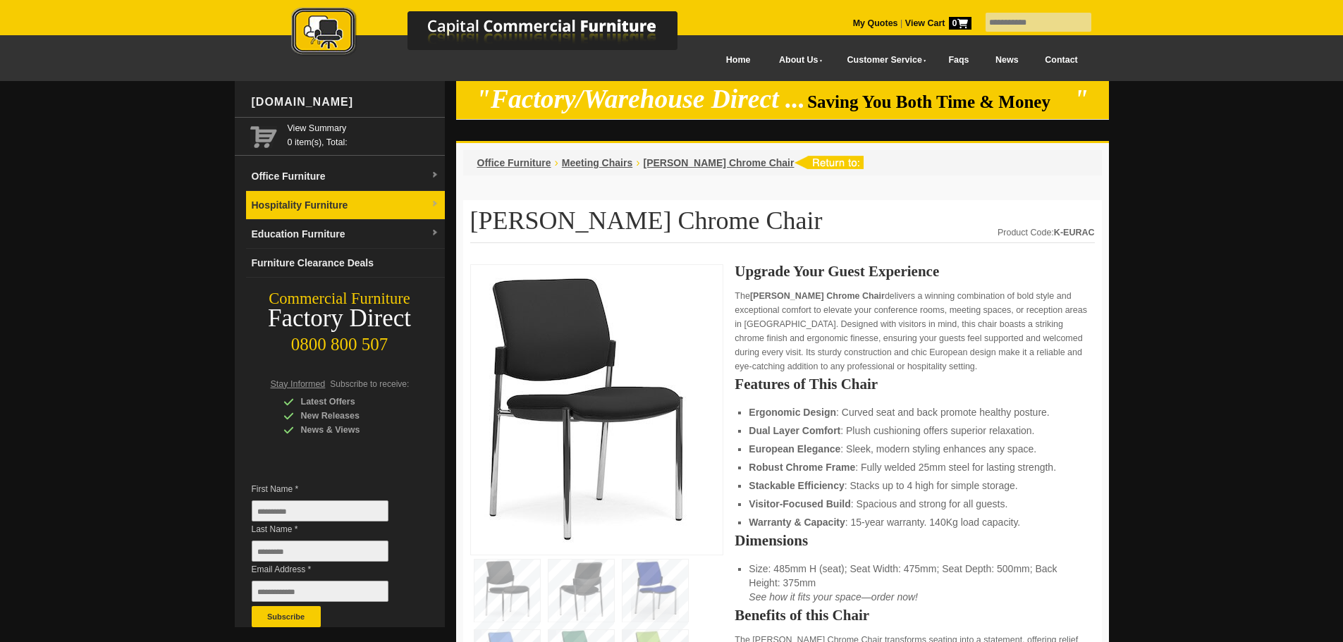
click at [411, 206] on link "Hospitality Furniture" at bounding box center [345, 205] width 199 height 29
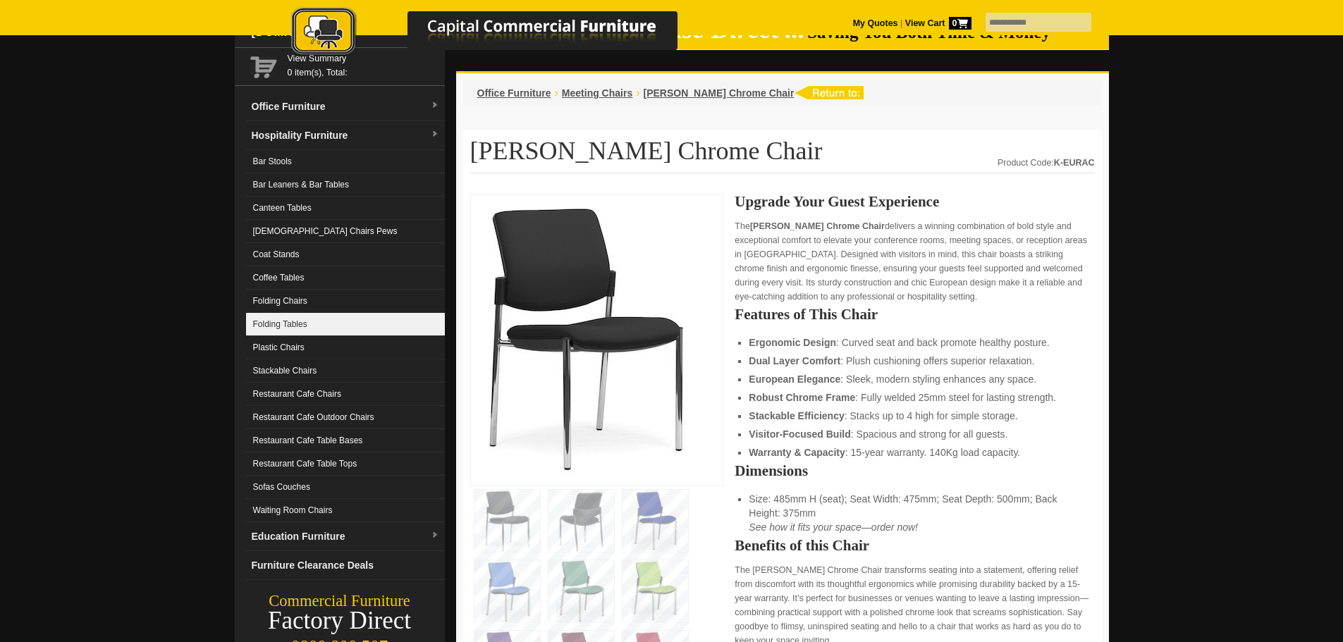
scroll to position [70, 0]
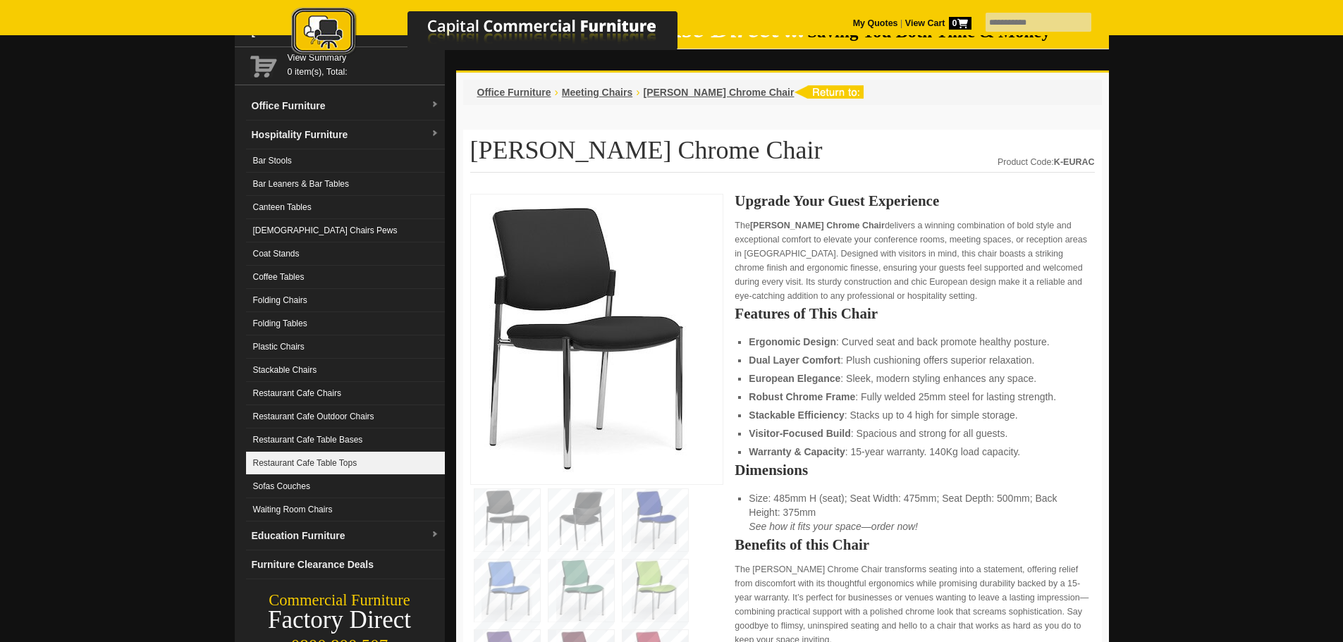
click at [352, 462] on link "Restaurant Cafe Table Tops" at bounding box center [345, 463] width 199 height 23
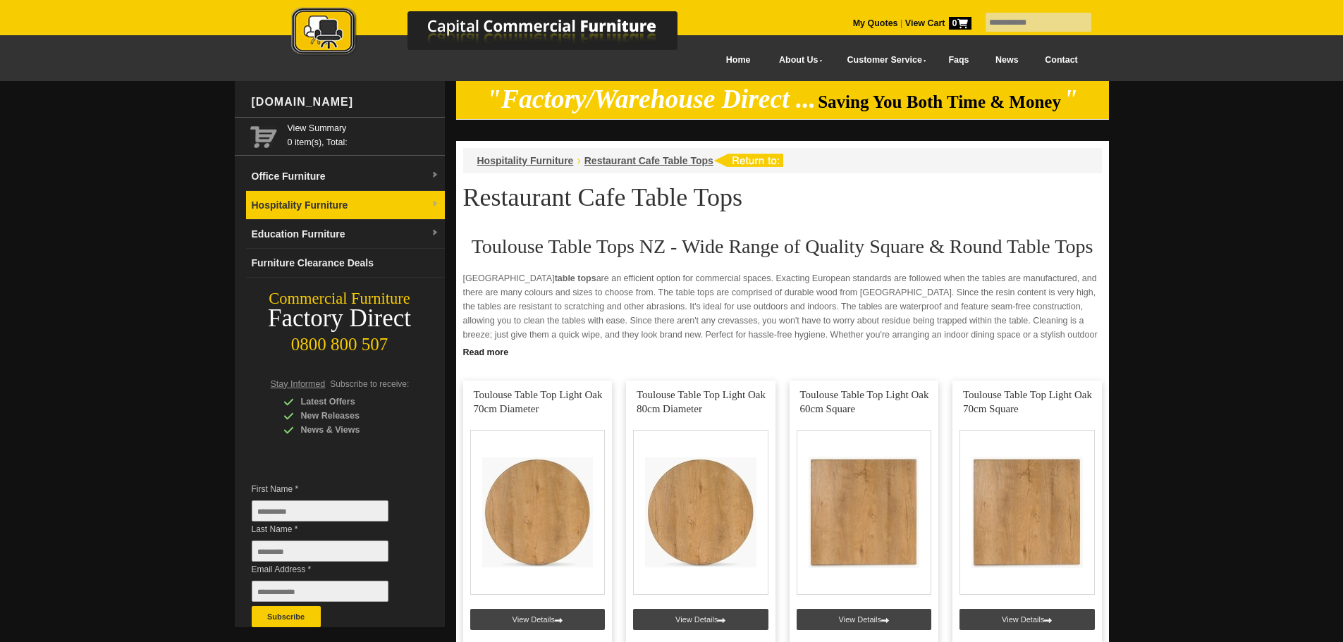
click at [350, 207] on link "Hospitality Furniture" at bounding box center [345, 205] width 199 height 29
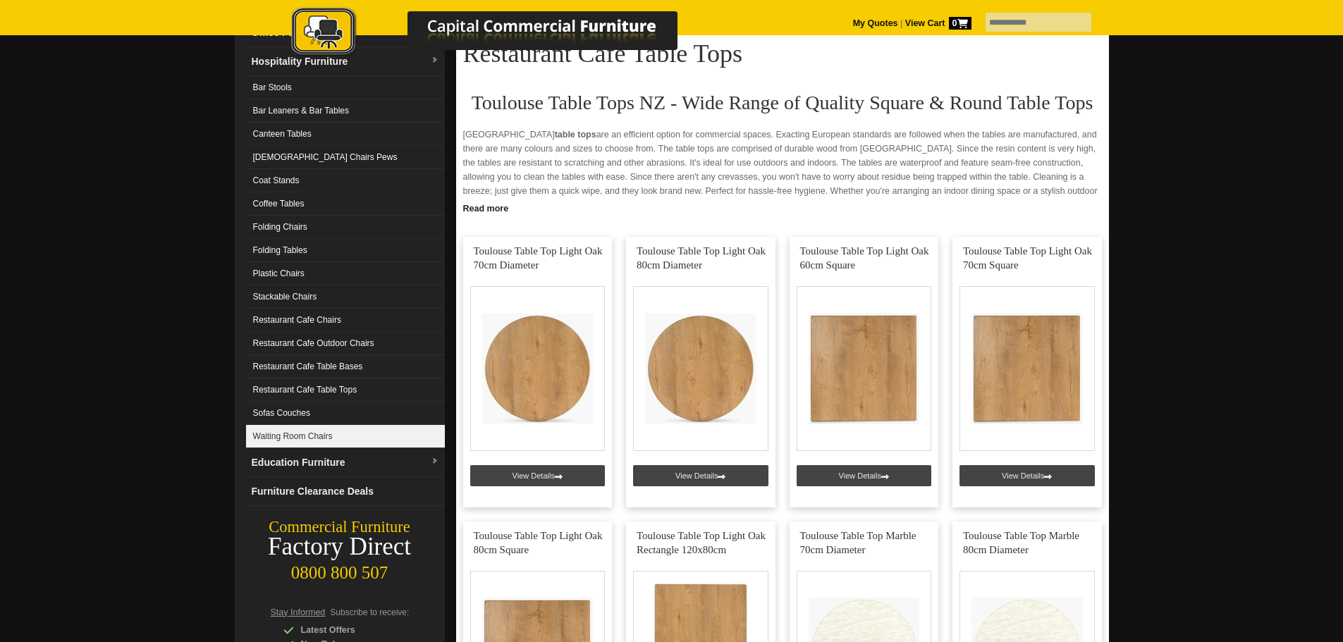
scroll to position [70, 0]
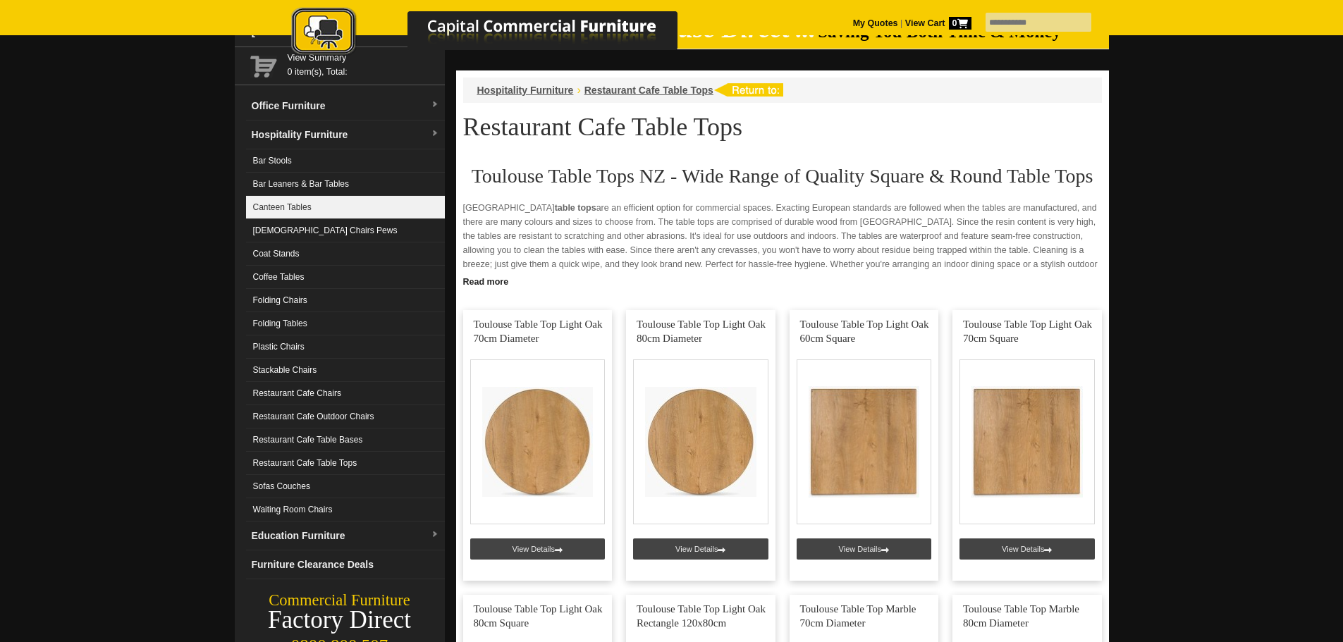
click at [298, 209] on link "Canteen Tables" at bounding box center [345, 207] width 199 height 23
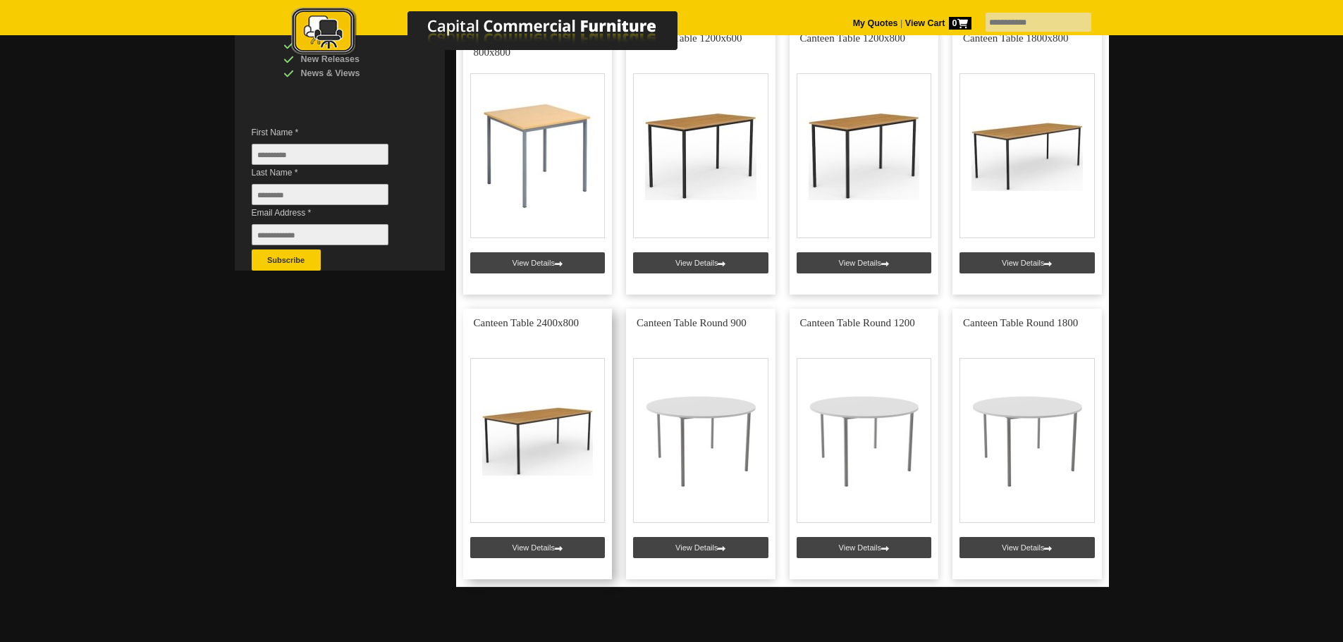
scroll to position [211, 0]
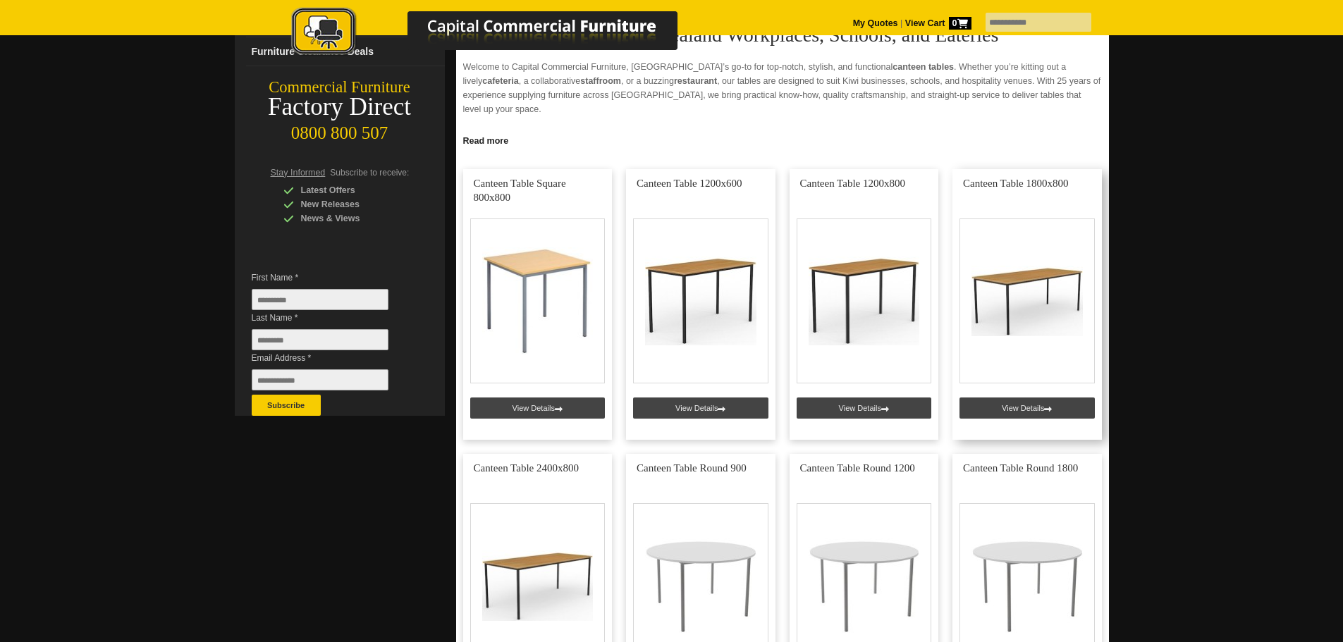
click at [1021, 312] on link at bounding box center [1026, 304] width 149 height 271
